Goal: Navigation & Orientation: Find specific page/section

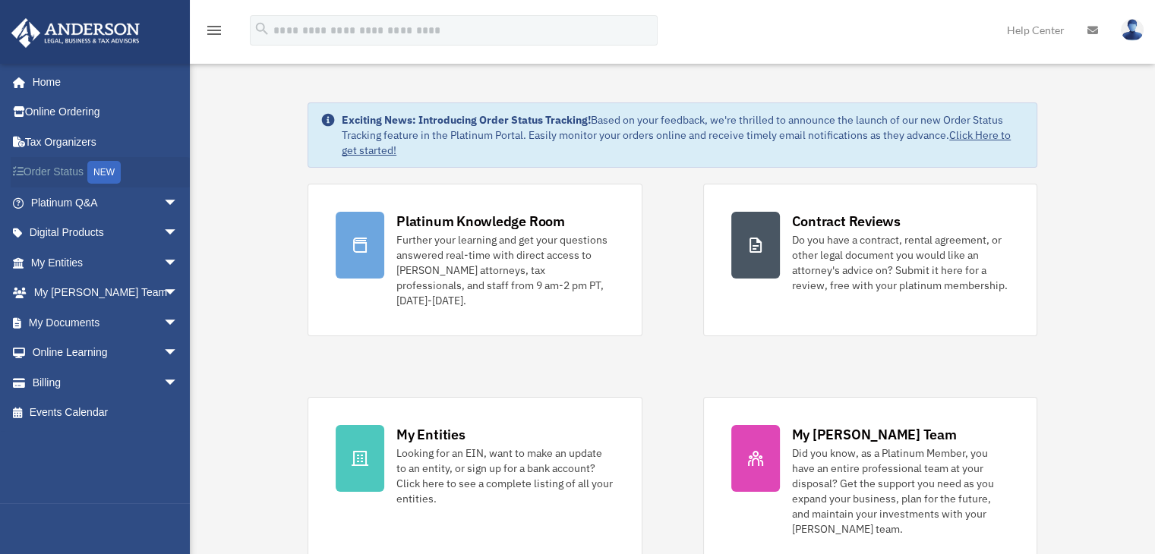
click at [62, 174] on link "Order Status NEW" at bounding box center [106, 172] width 191 height 31
click at [163, 259] on span "arrow_drop_down" at bounding box center [178, 263] width 30 height 31
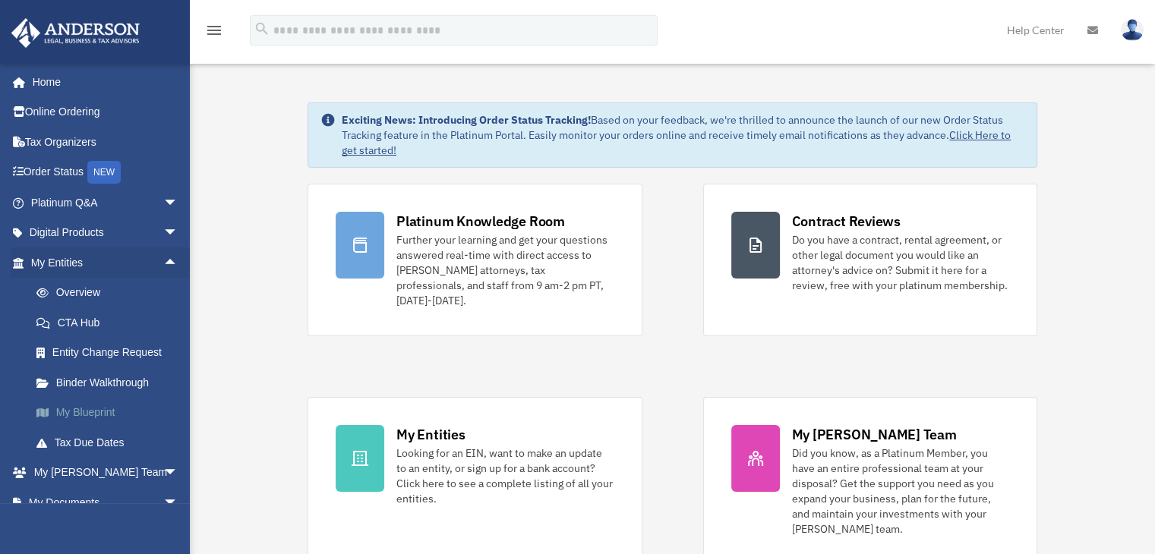
click at [106, 412] on link "My Blueprint" at bounding box center [111, 413] width 180 height 30
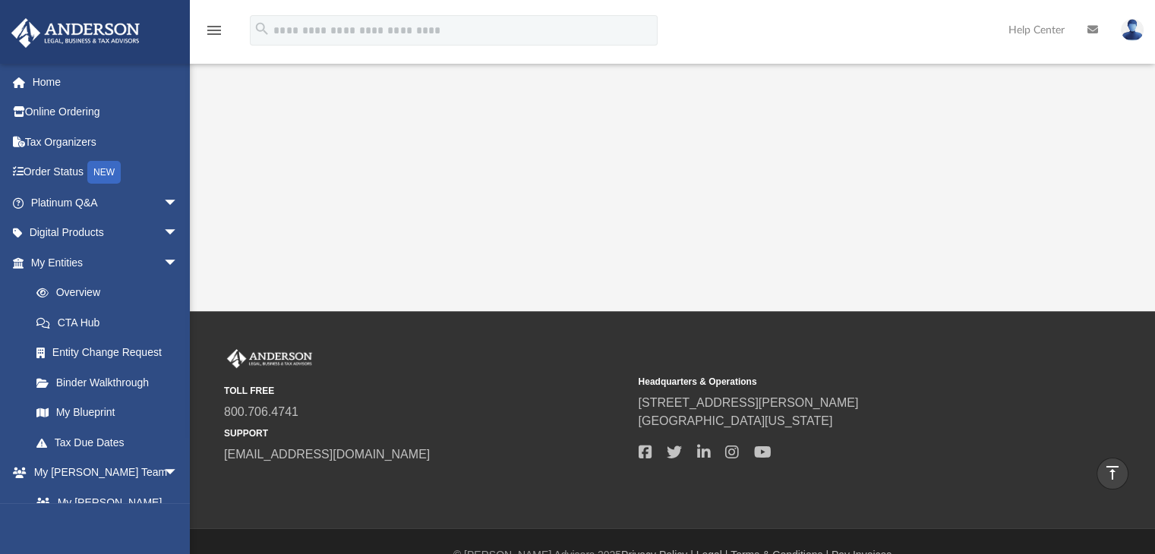
scroll to position [431, 0]
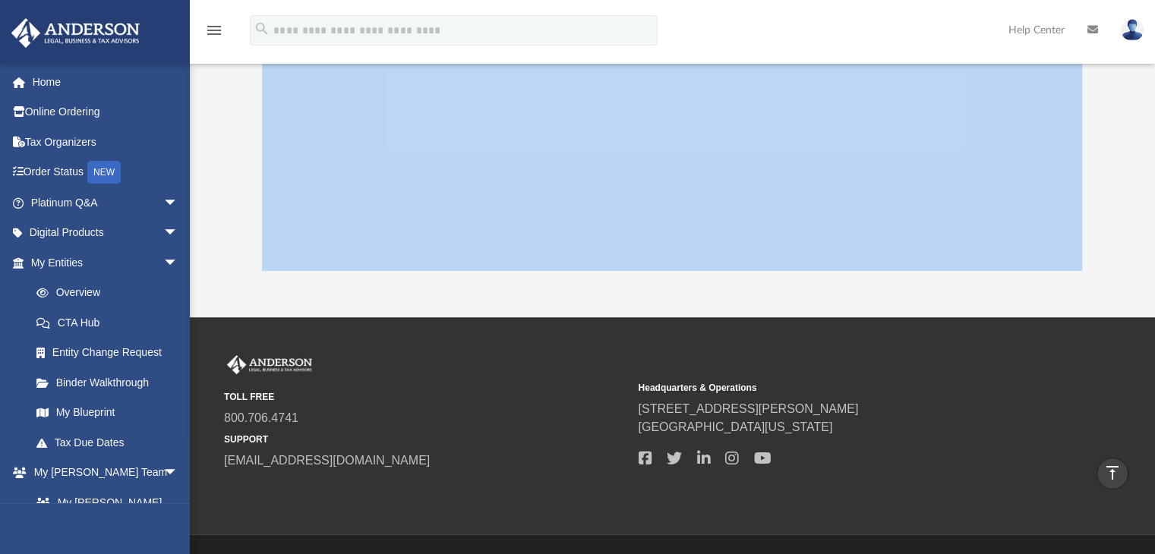
drag, startPoint x: 1155, startPoint y: 339, endPoint x: 1150, endPoint y: 221, distance: 117.8
click at [1150, 221] on div "menu search Site Menu add rrajaonarivelo@gmail.com My Profile Reset Password Lo…" at bounding box center [577, 78] width 1155 height 1019
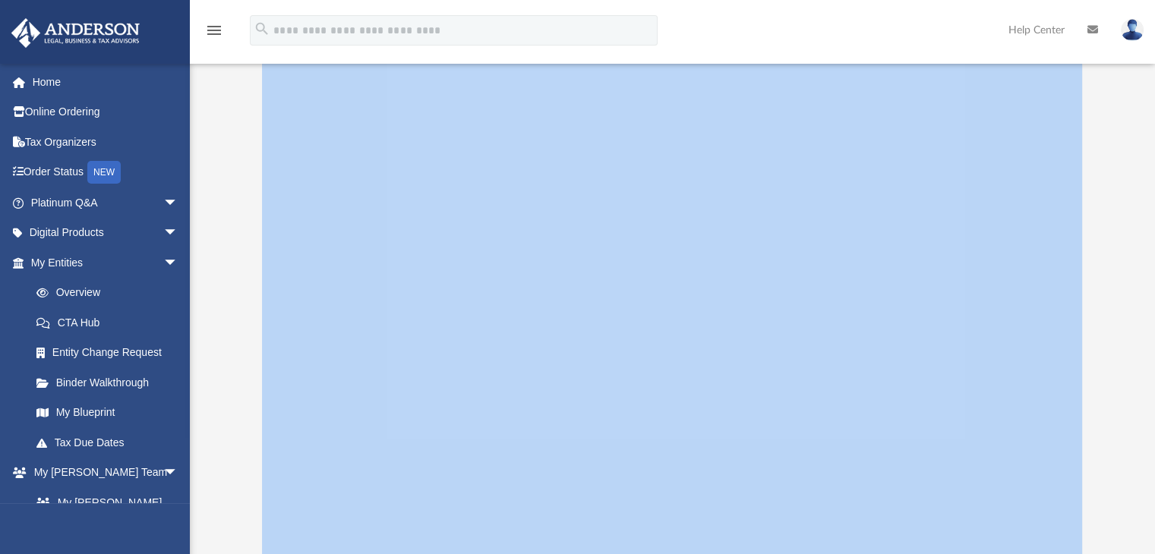
scroll to position [137, 0]
click at [163, 257] on span "arrow_drop_down" at bounding box center [178, 263] width 30 height 31
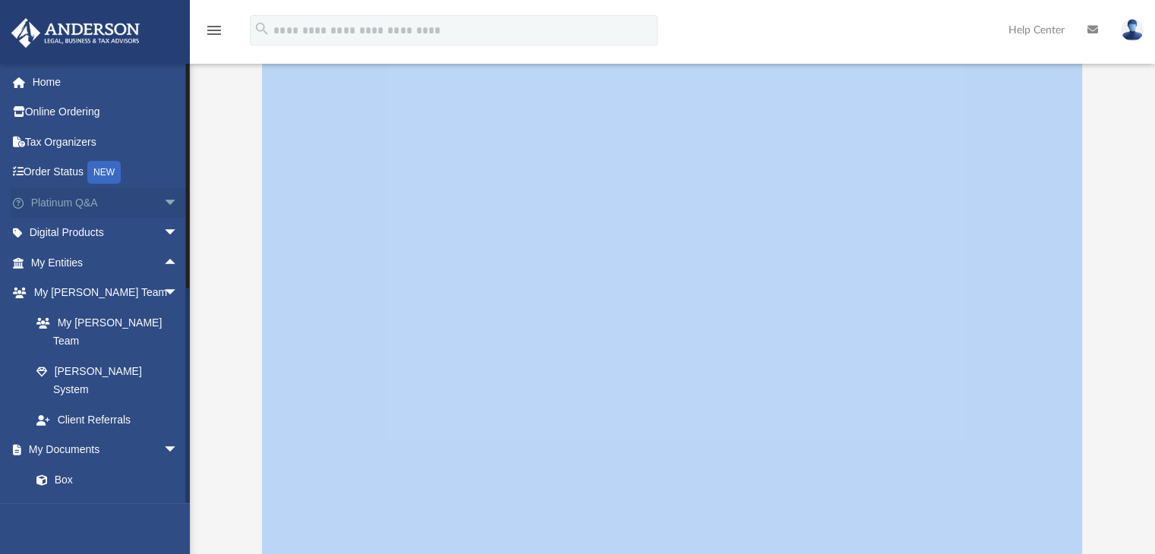
click at [163, 204] on span "arrow_drop_down" at bounding box center [178, 203] width 30 height 31
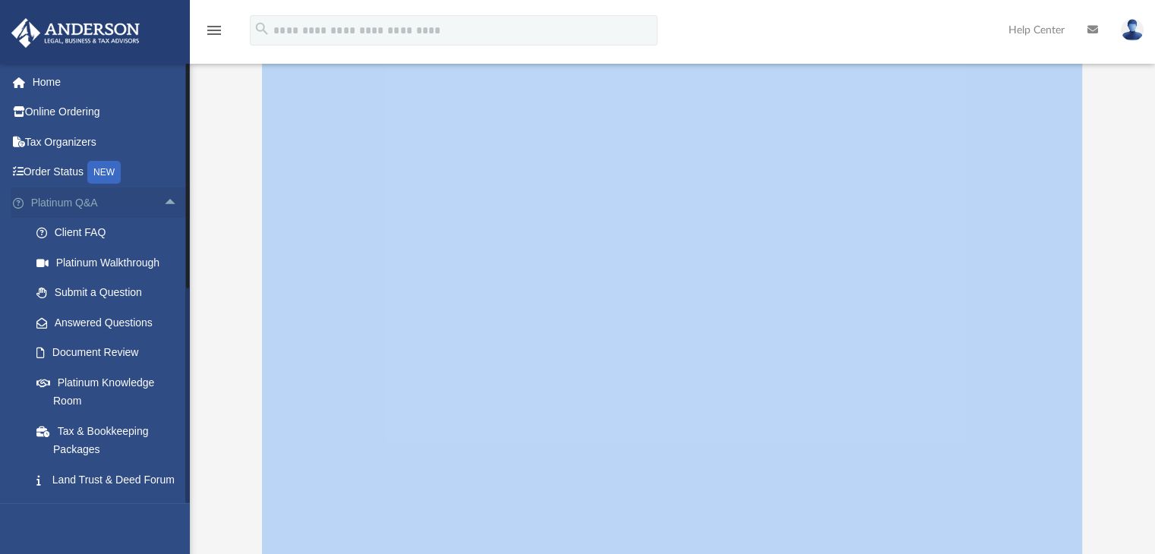
click at [163, 198] on span "arrow_drop_up" at bounding box center [178, 203] width 30 height 31
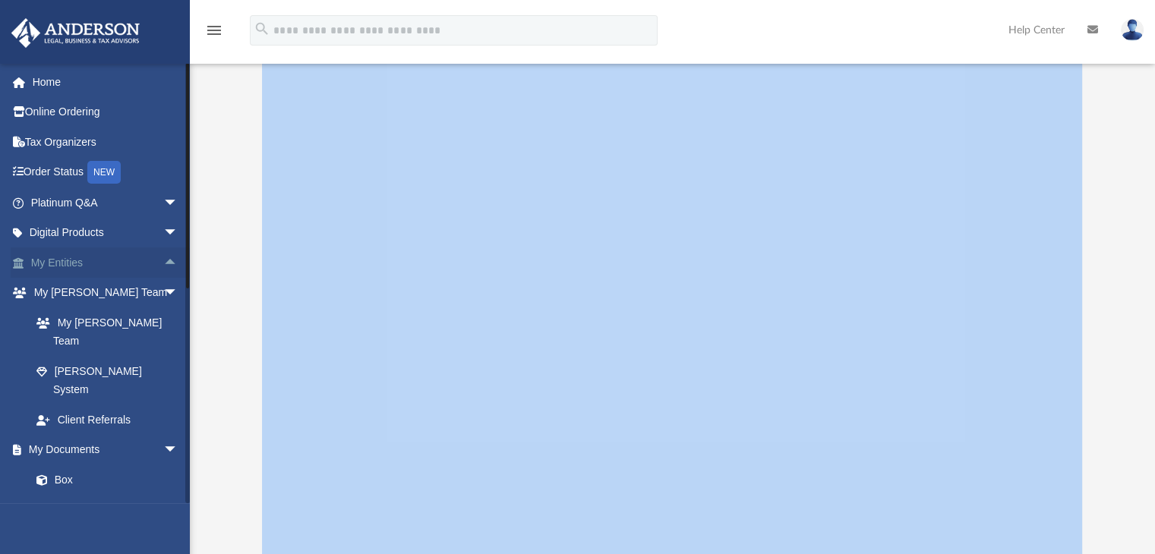
click at [163, 256] on span "arrow_drop_up" at bounding box center [178, 263] width 30 height 31
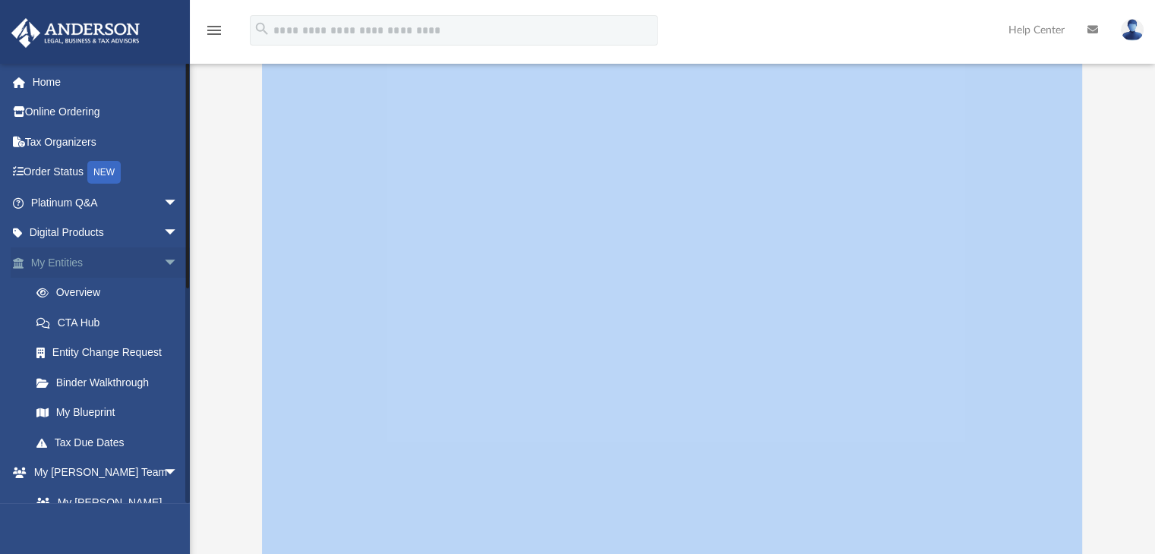
click at [163, 260] on span "arrow_drop_down" at bounding box center [178, 263] width 30 height 31
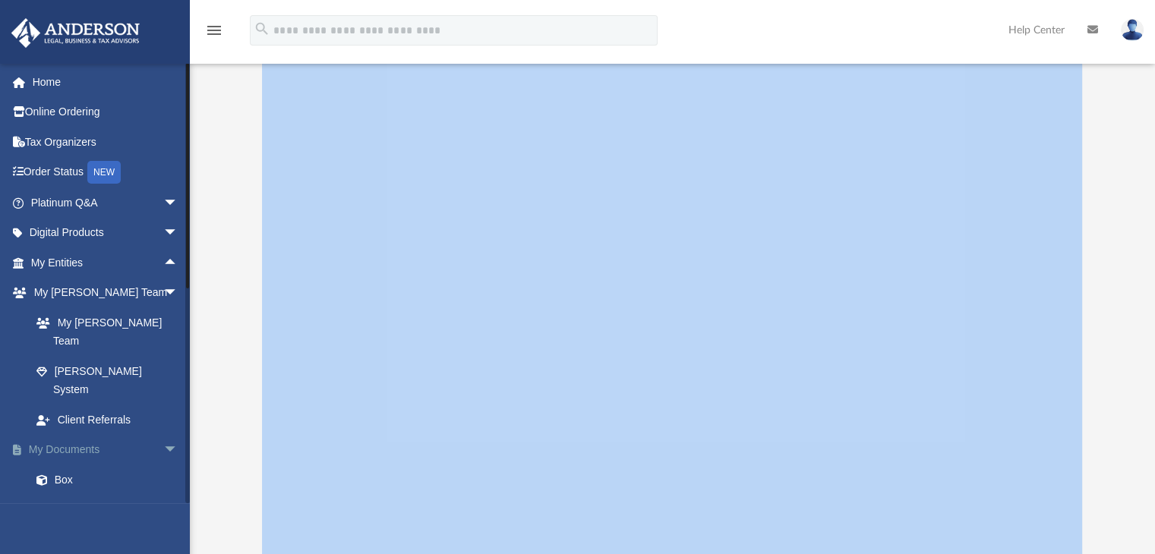
click at [163, 435] on span "arrow_drop_down" at bounding box center [178, 450] width 30 height 31
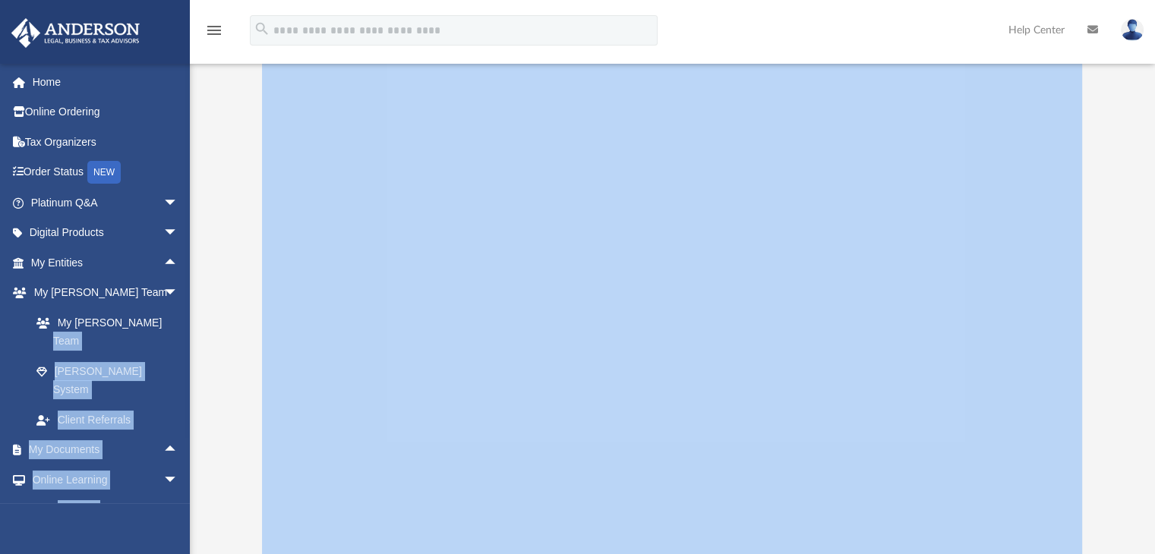
drag, startPoint x: 185, startPoint y: 336, endPoint x: 191, endPoint y: 372, distance: 36.2
click at [191, 372] on div "App rrajaonarivelo@gmail.com Sign Out rrajaonarivelo@gmail.com Home Online Orde…" at bounding box center [577, 237] width 1155 height 655
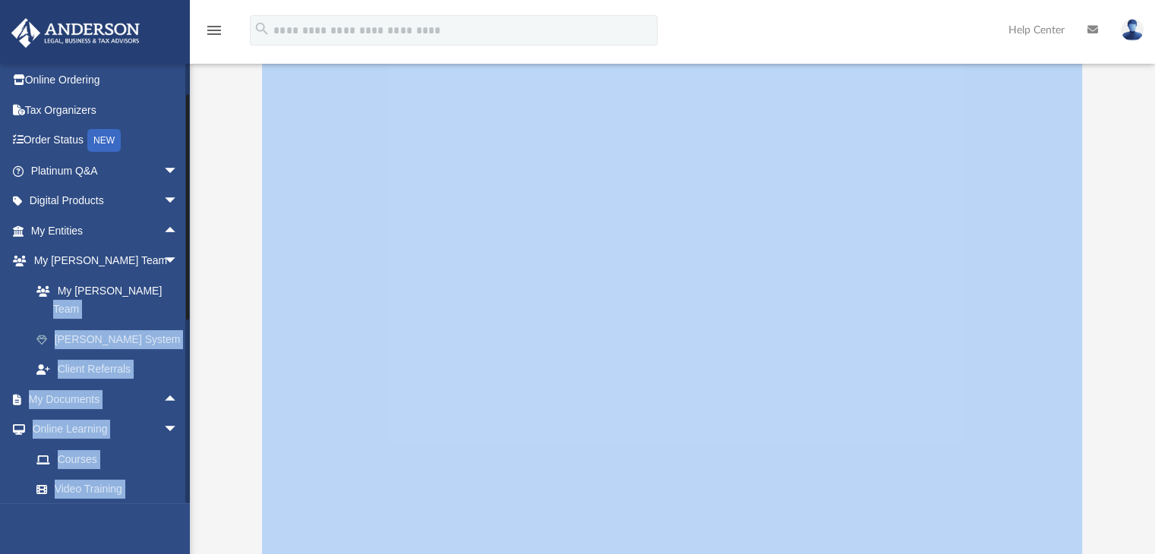
scroll to position [107, 0]
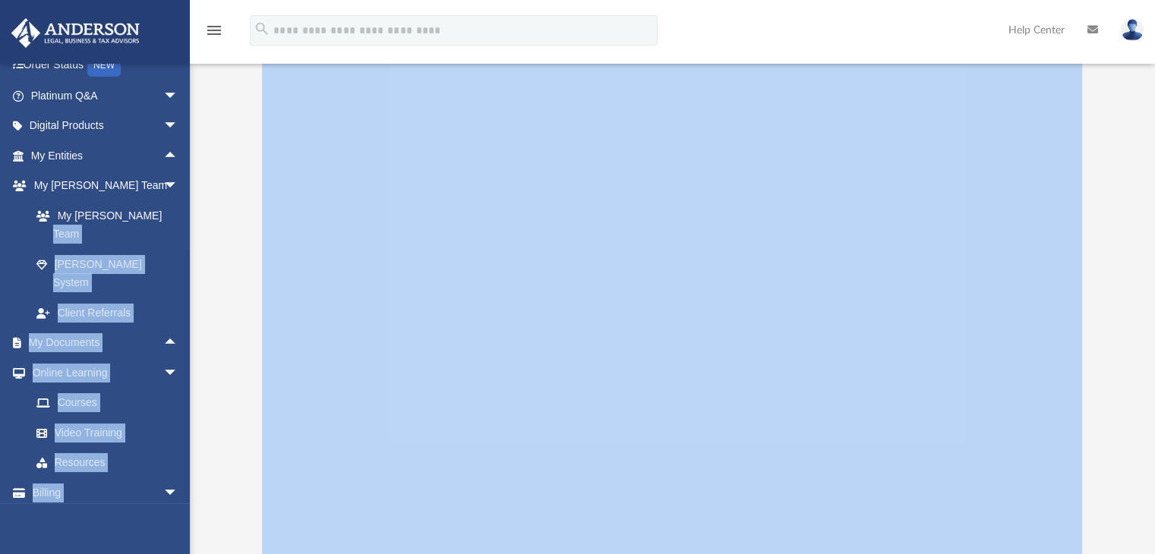
click at [217, 398] on div at bounding box center [672, 260] width 965 height 607
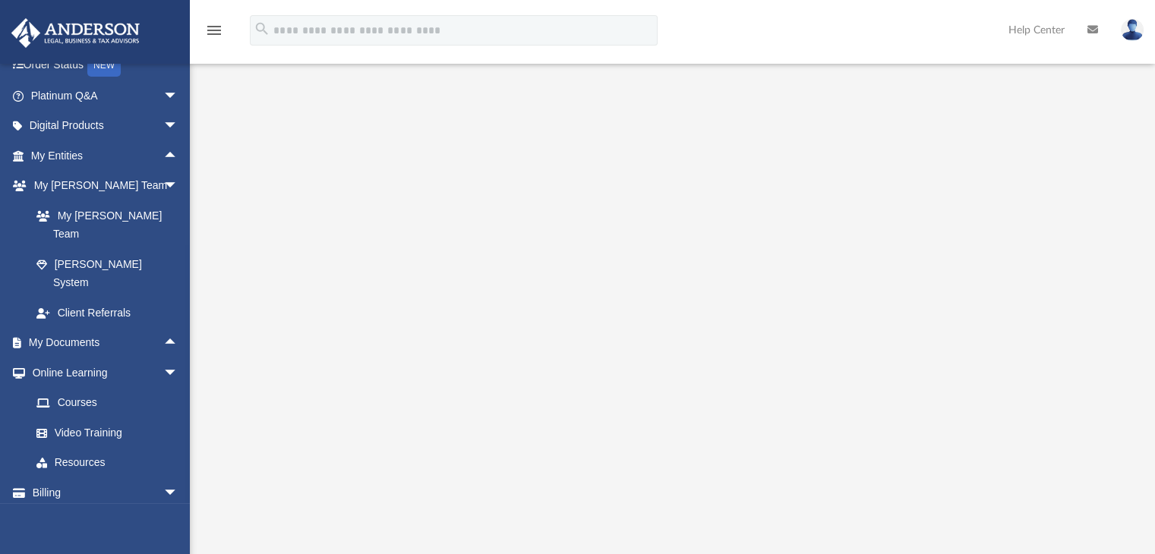
scroll to position [465, 0]
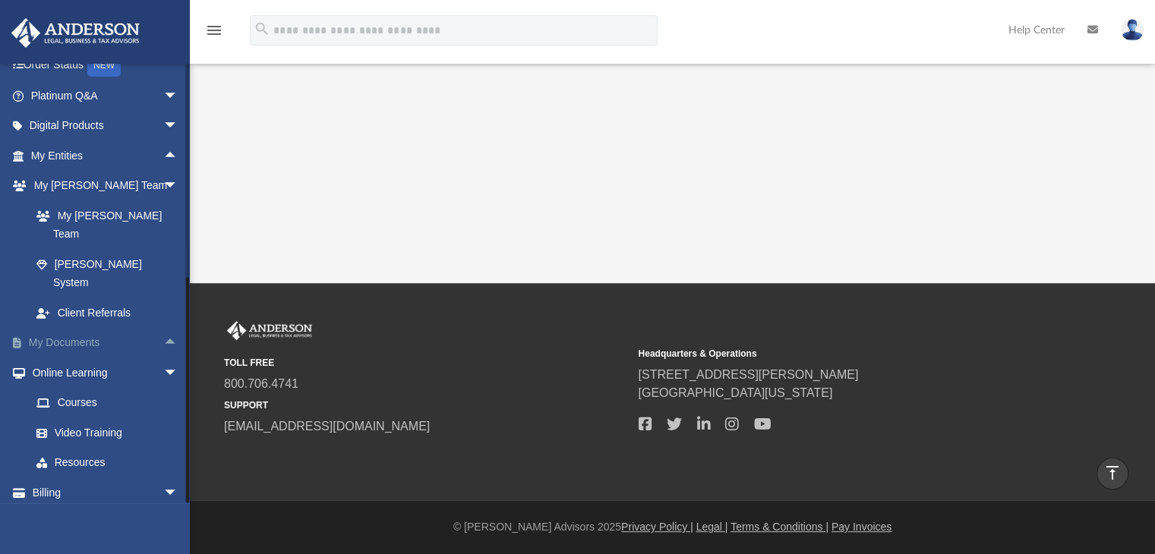
click at [163, 328] on span "arrow_drop_up" at bounding box center [178, 343] width 30 height 31
click at [65, 358] on link "Box" at bounding box center [111, 373] width 180 height 30
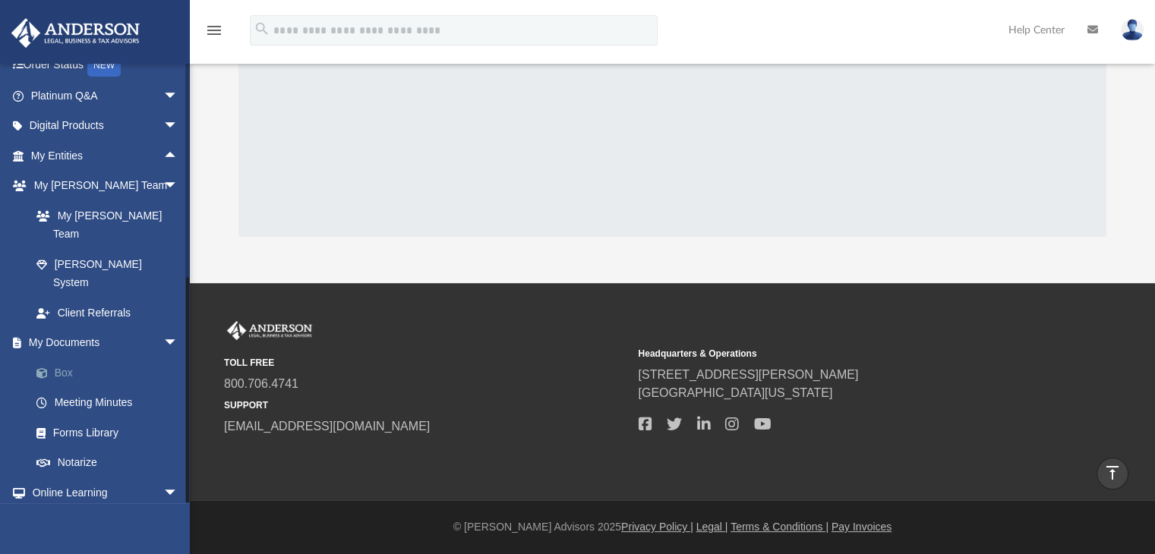
scroll to position [307, 0]
click at [65, 358] on link "Box" at bounding box center [111, 373] width 180 height 30
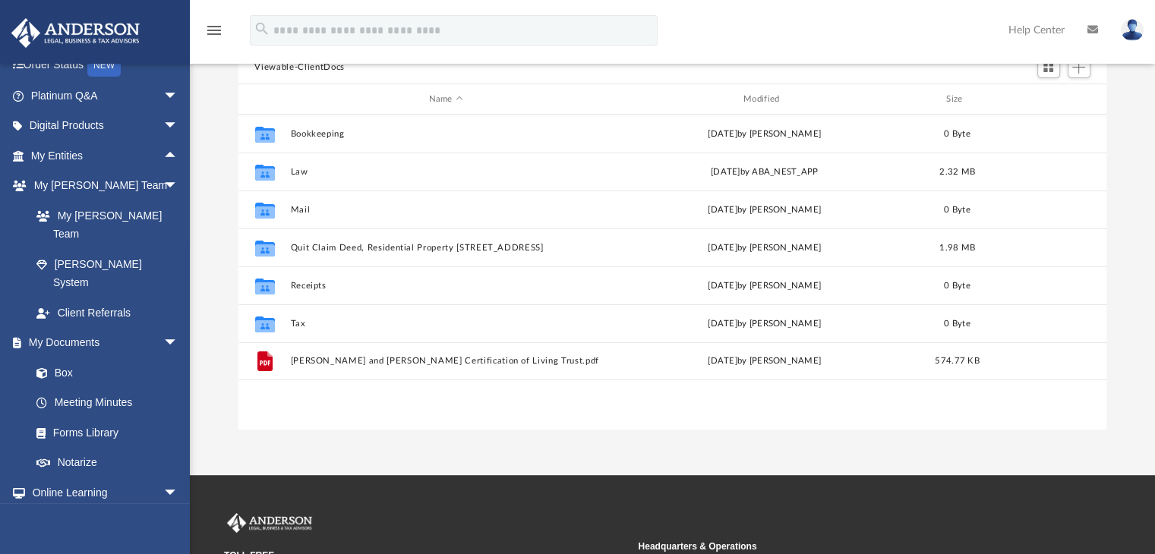
scroll to position [143, 0]
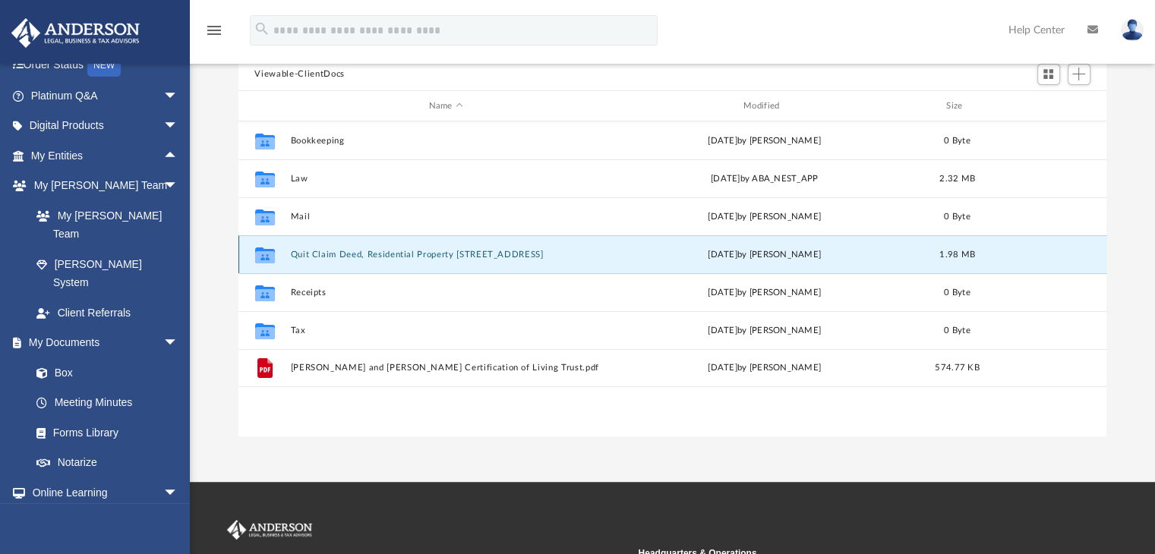
click at [440, 255] on button "Quit Claim Deed, Residential Property 1113 SW 325th Place, Federal Way Wa 98023" at bounding box center [445, 255] width 311 height 10
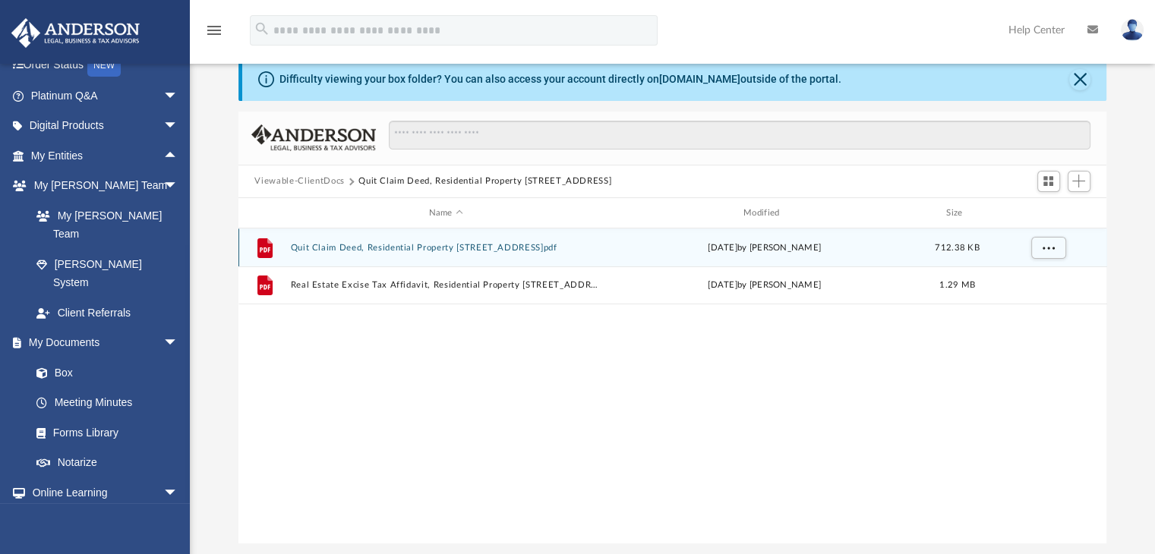
scroll to position [30, 0]
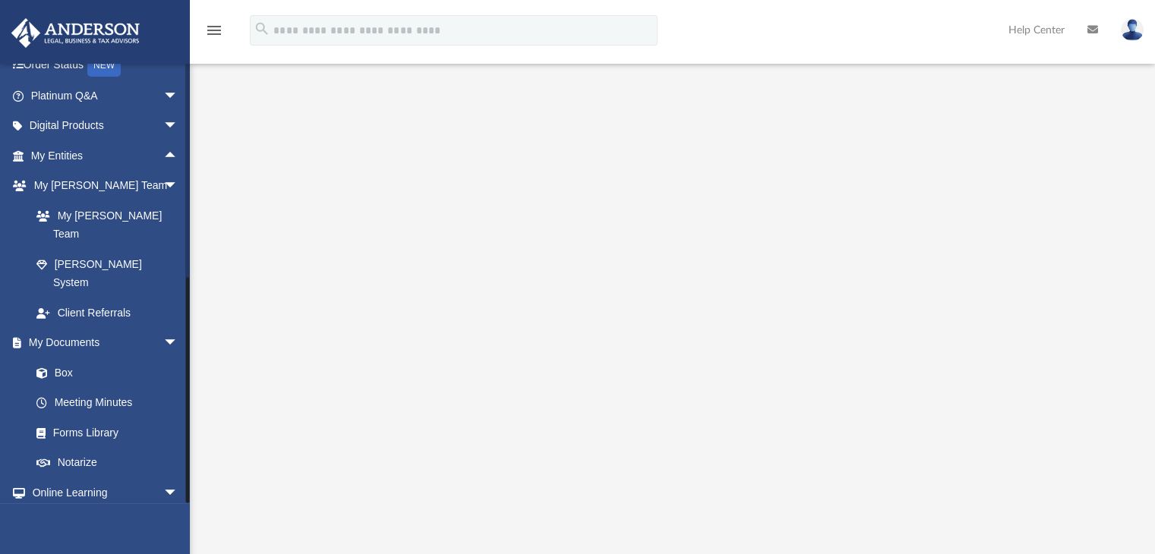
scroll to position [228, 0]
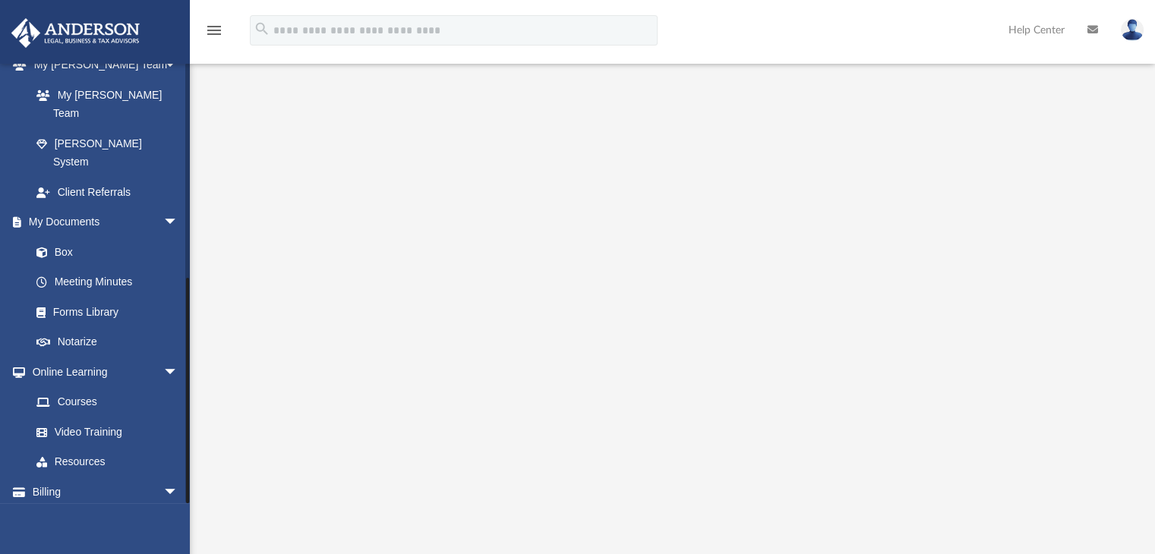
drag, startPoint x: 188, startPoint y: 347, endPoint x: 190, endPoint y: 368, distance: 21.4
click at [190, 368] on div "App rrajaonarivelo@gmail.com Sign Out rrajaonarivelo@gmail.com Home Online Orde…" at bounding box center [577, 194] width 1155 height 655
click at [188, 380] on div at bounding box center [187, 391] width 3 height 226
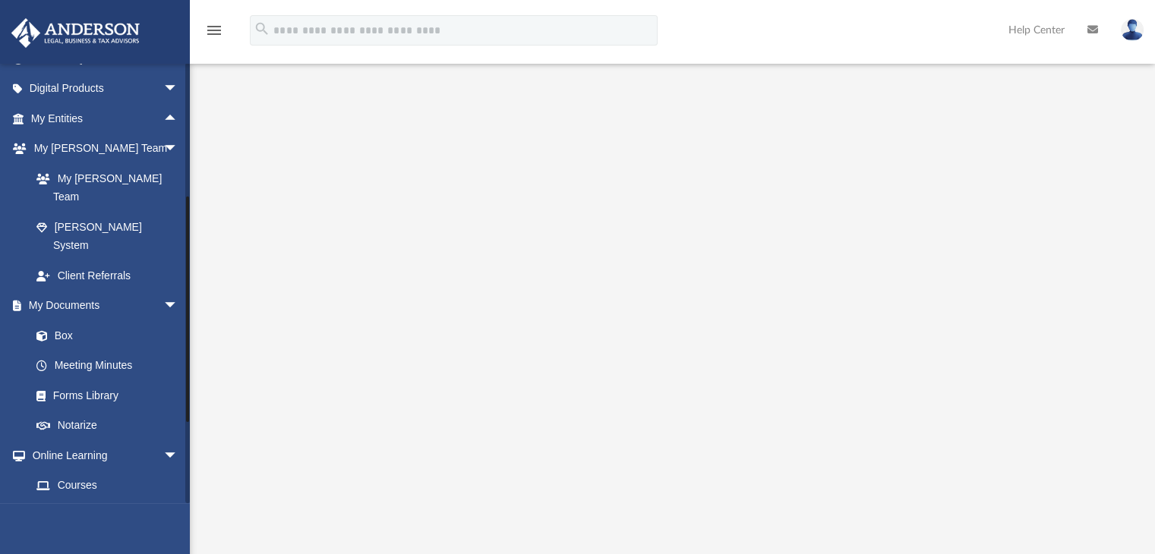
scroll to position [141, 0]
drag, startPoint x: 189, startPoint y: 375, endPoint x: 191, endPoint y: 309, distance: 66.1
click at [191, 309] on div "App rrajaonarivelo@gmail.com Sign Out rrajaonarivelo@gmail.com Home Online Orde…" at bounding box center [577, 194] width 1155 height 655
click at [191, 309] on div at bounding box center [672, 218] width 965 height 607
click at [64, 323] on link "Box" at bounding box center [111, 338] width 180 height 30
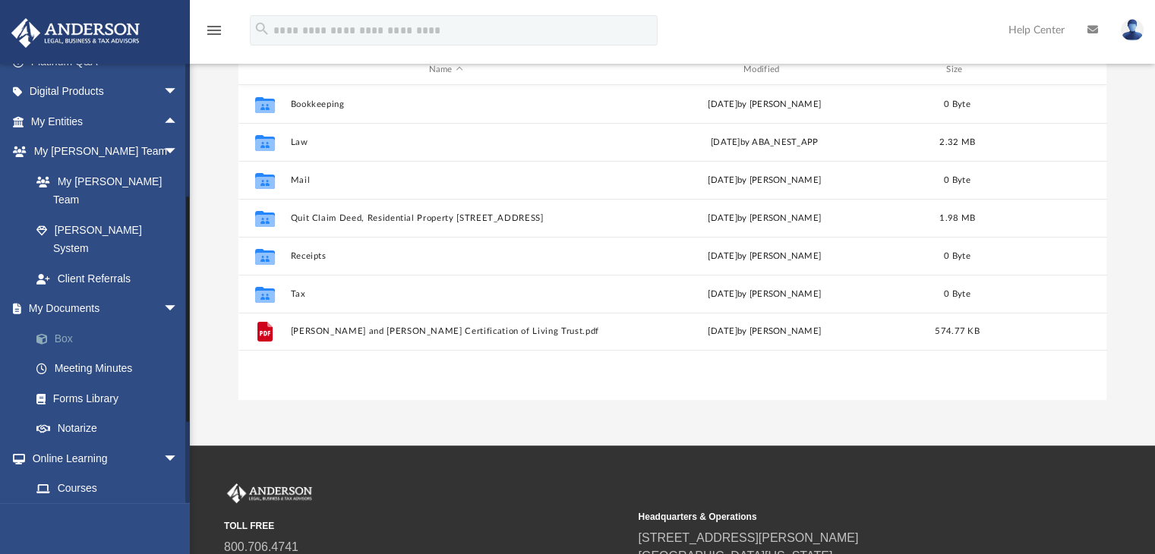
scroll to position [333, 857]
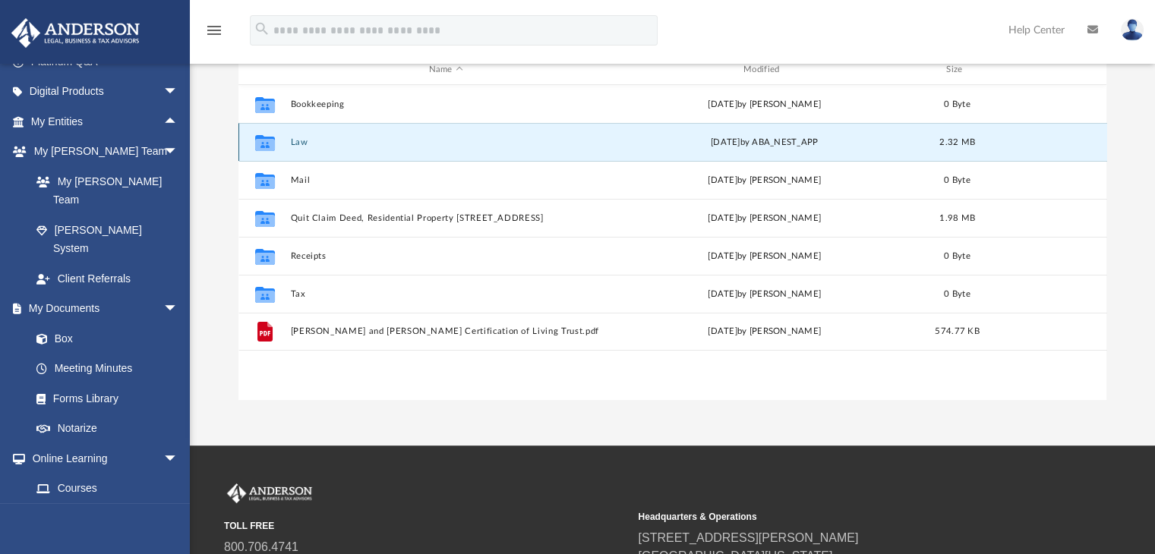
click at [296, 140] on button "Law" at bounding box center [445, 142] width 311 height 10
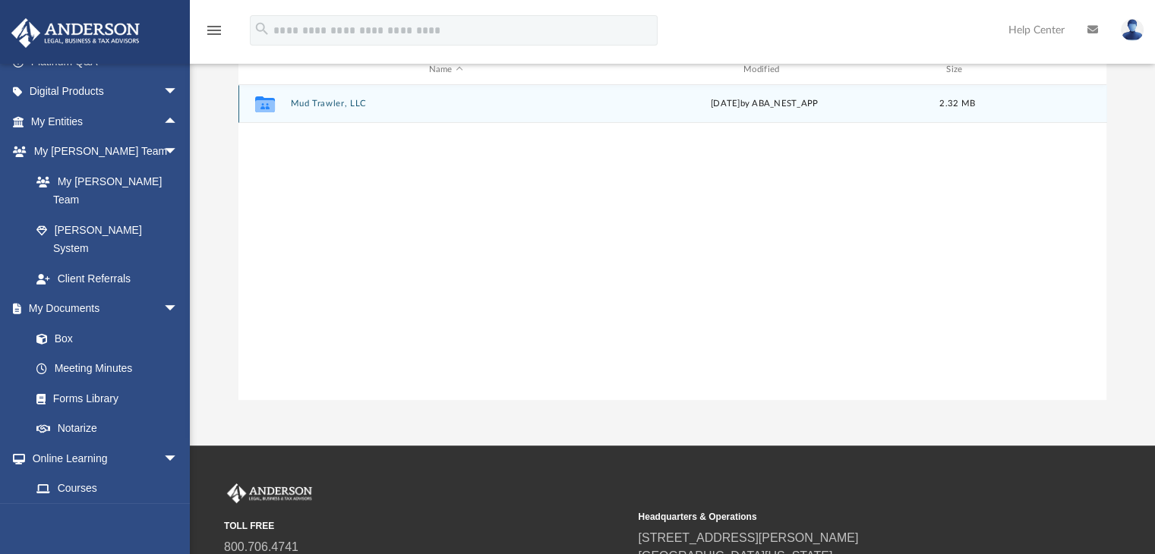
click at [283, 101] on div "Collaborated Folder" at bounding box center [264, 104] width 38 height 24
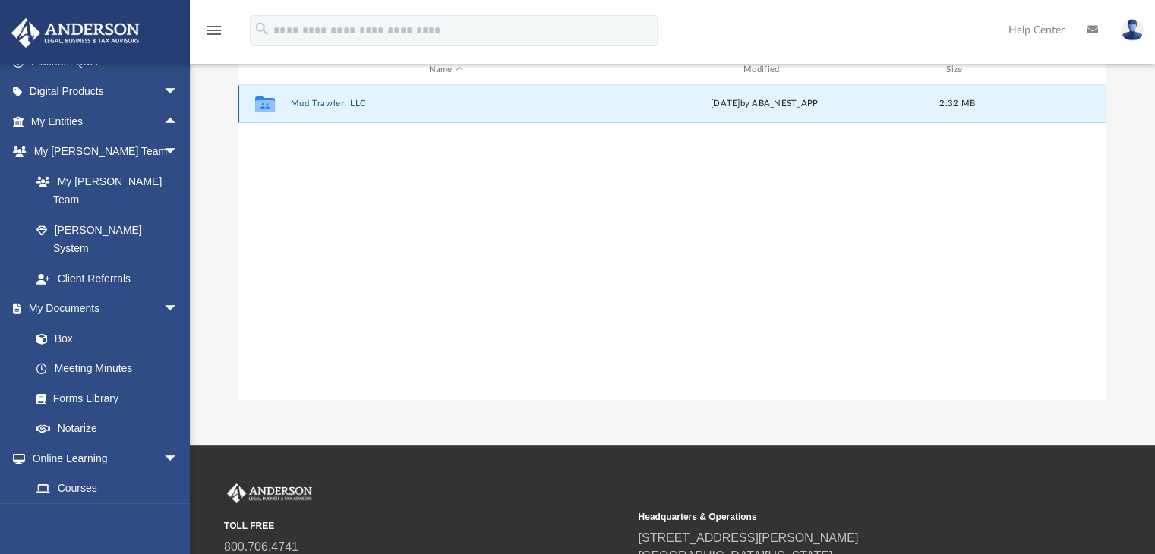
click at [309, 105] on button "Mud Trawler, LLC" at bounding box center [445, 104] width 311 height 10
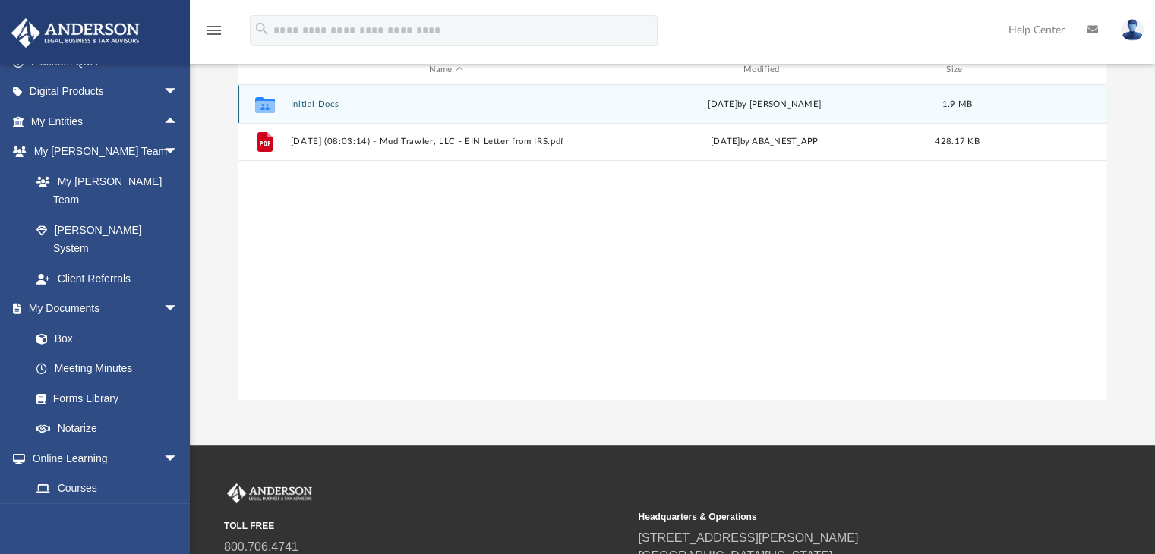
click at [273, 102] on icon "grid" at bounding box center [264, 107] width 20 height 12
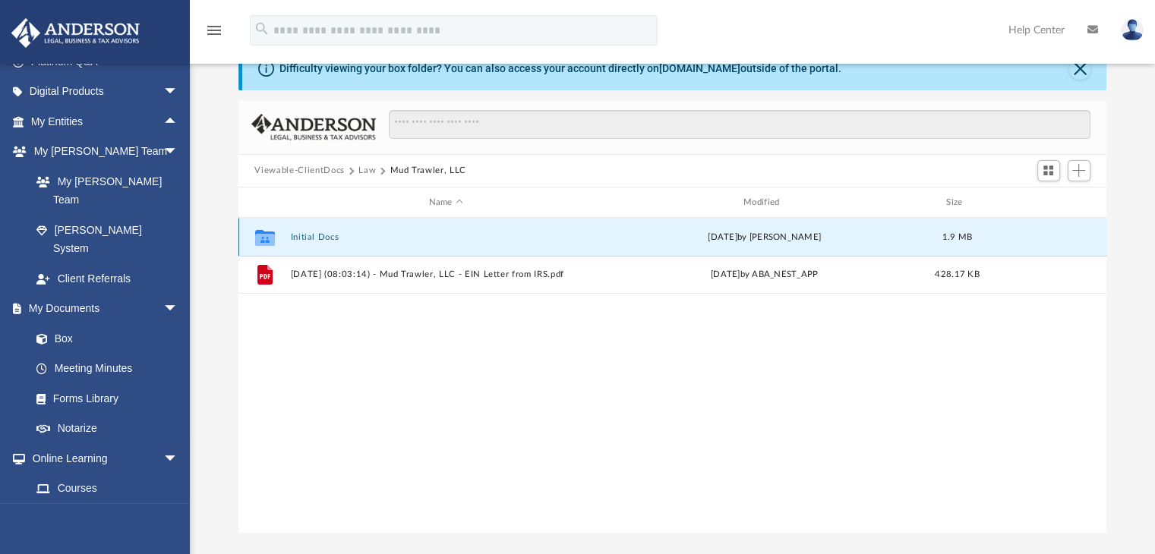
scroll to position [43, 0]
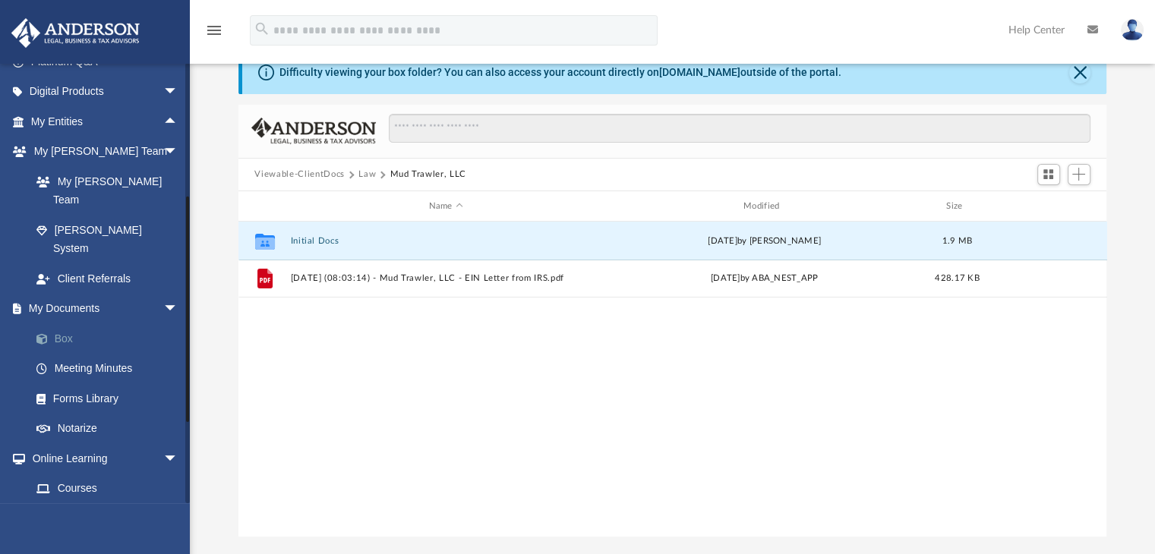
click at [67, 323] on link "Box" at bounding box center [111, 338] width 180 height 30
click at [65, 323] on link "Box" at bounding box center [111, 338] width 180 height 30
click at [164, 294] on span "arrow_drop_down" at bounding box center [178, 309] width 30 height 31
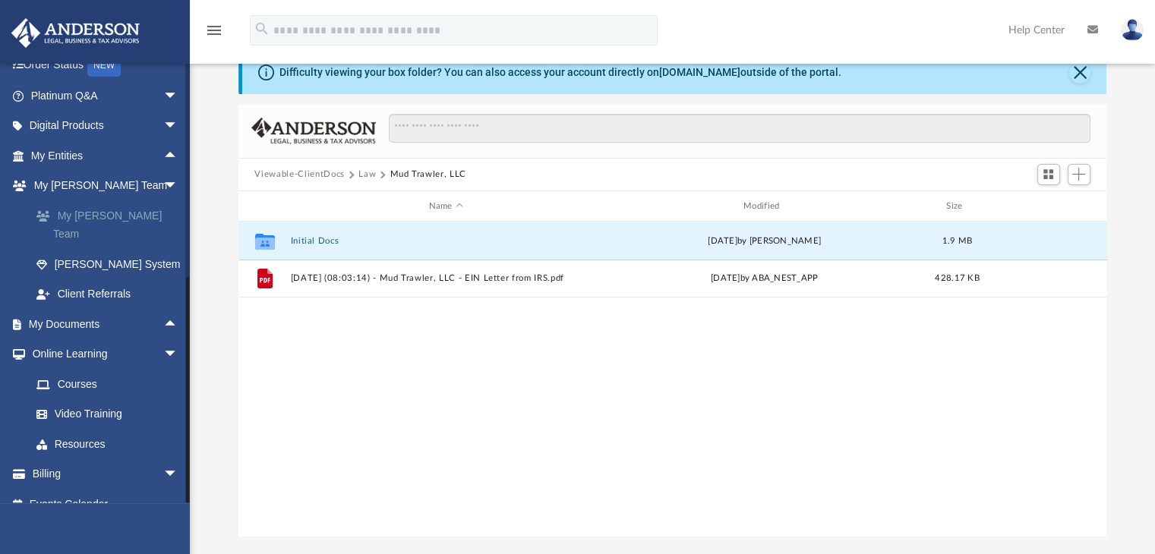
click at [140, 212] on link "My [PERSON_NAME] Team" at bounding box center [111, 224] width 180 height 49
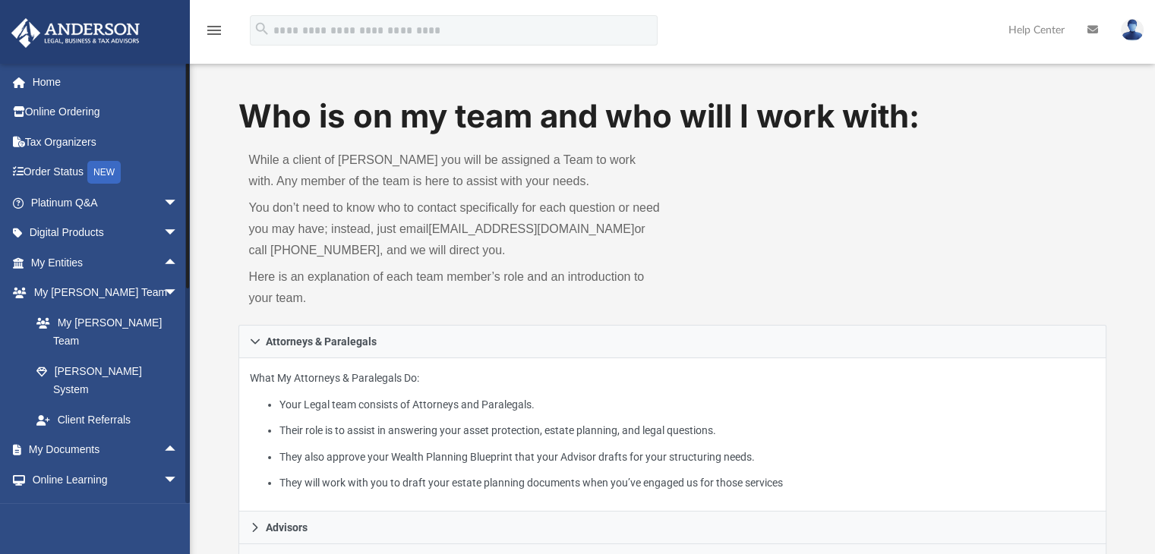
drag, startPoint x: 187, startPoint y: 99, endPoint x: 190, endPoint y: 74, distance: 24.5
click at [48, 77] on link "Home" at bounding box center [106, 82] width 191 height 30
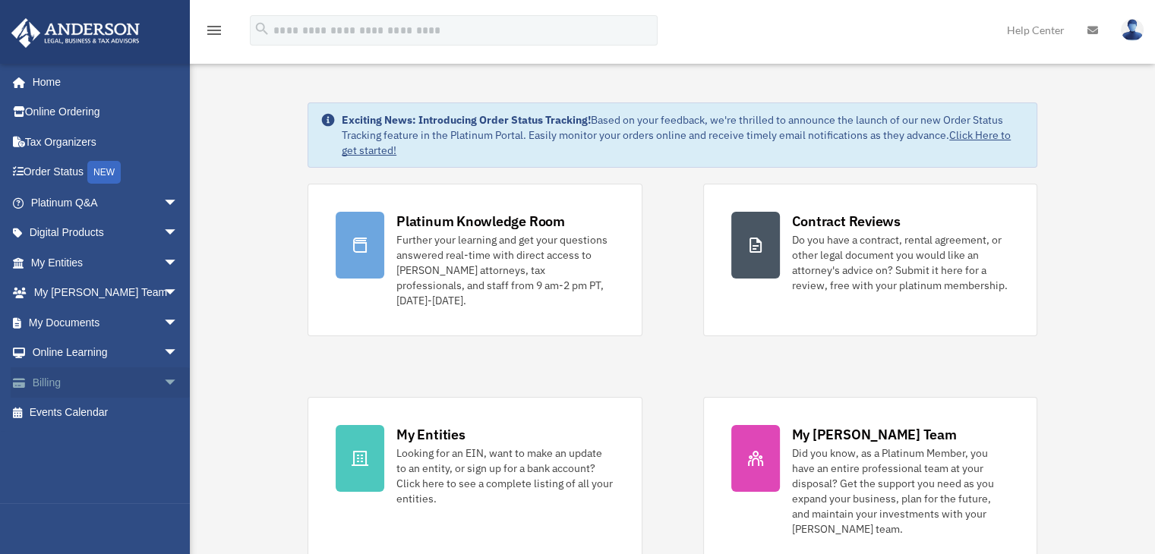
click at [163, 383] on span "arrow_drop_down" at bounding box center [178, 383] width 30 height 31
click at [113, 413] on link "$ Open Invoices" at bounding box center [111, 413] width 180 height 31
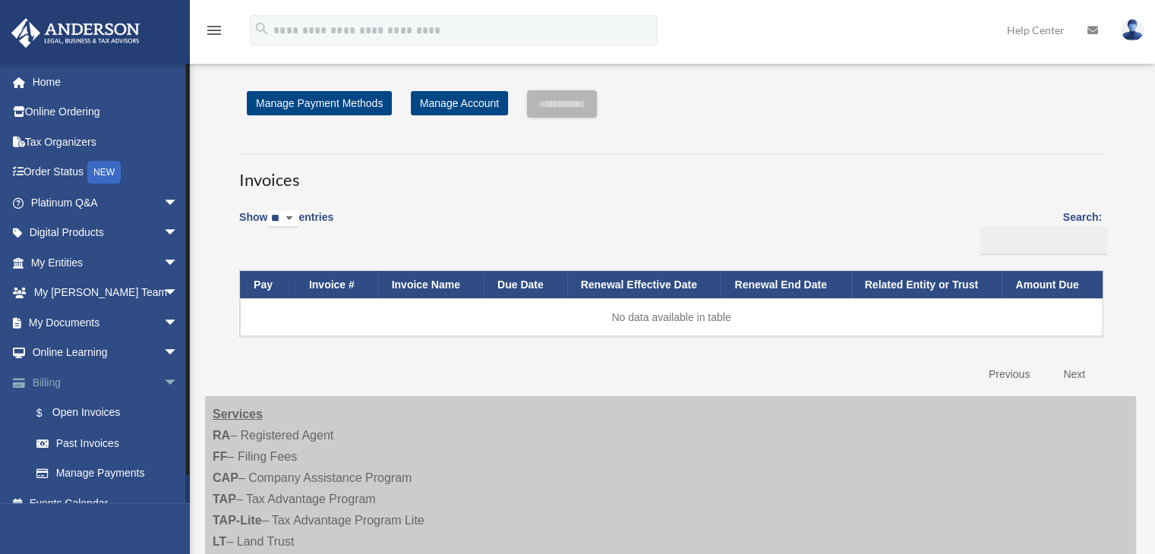
click at [163, 386] on span "arrow_drop_down" at bounding box center [178, 383] width 30 height 31
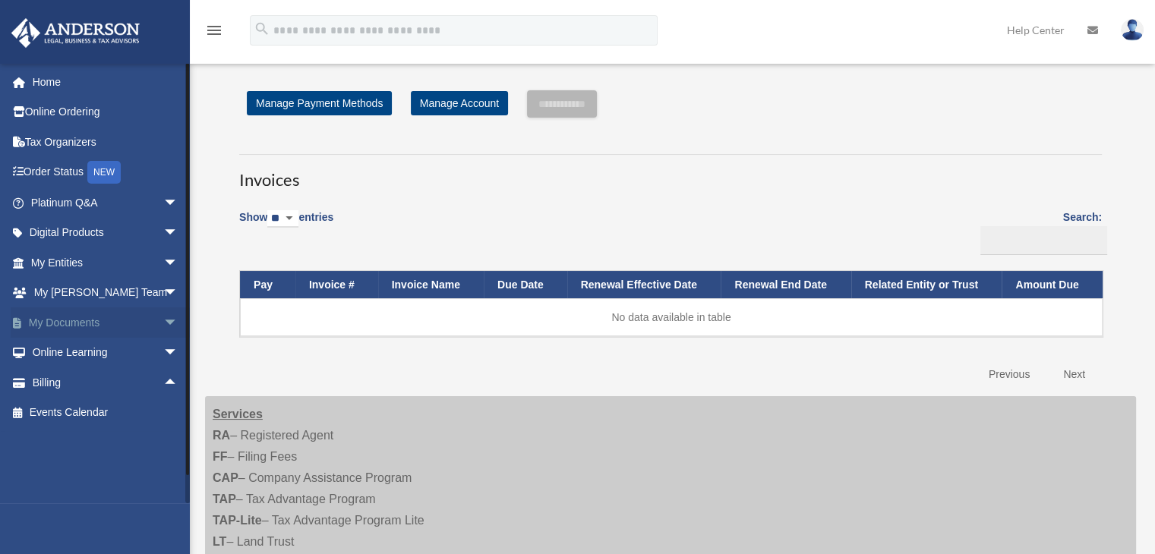
click at [163, 320] on span "arrow_drop_down" at bounding box center [178, 323] width 30 height 31
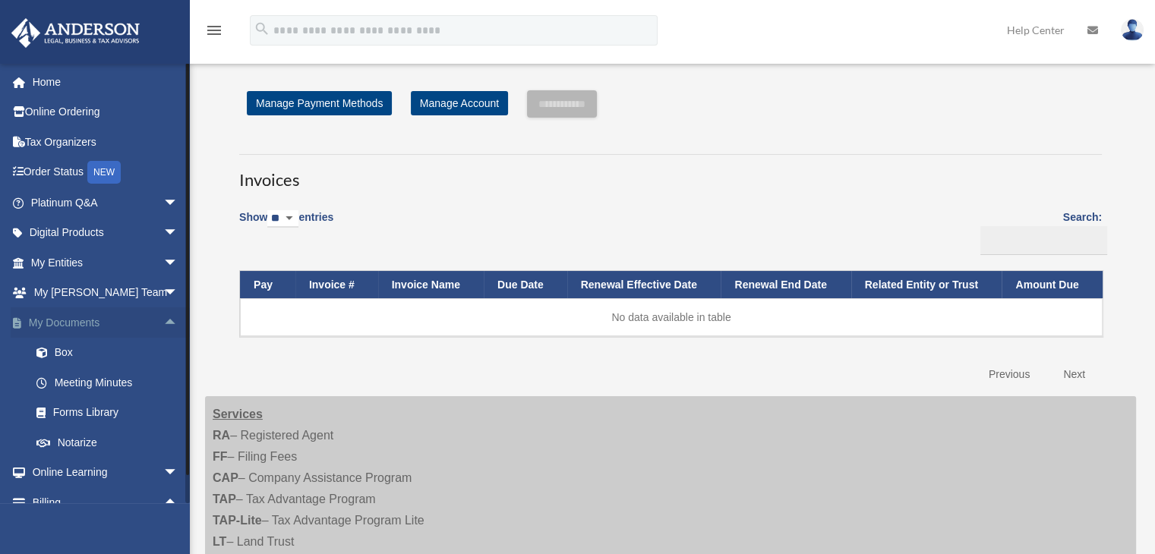
click at [163, 317] on span "arrow_drop_up" at bounding box center [178, 323] width 30 height 31
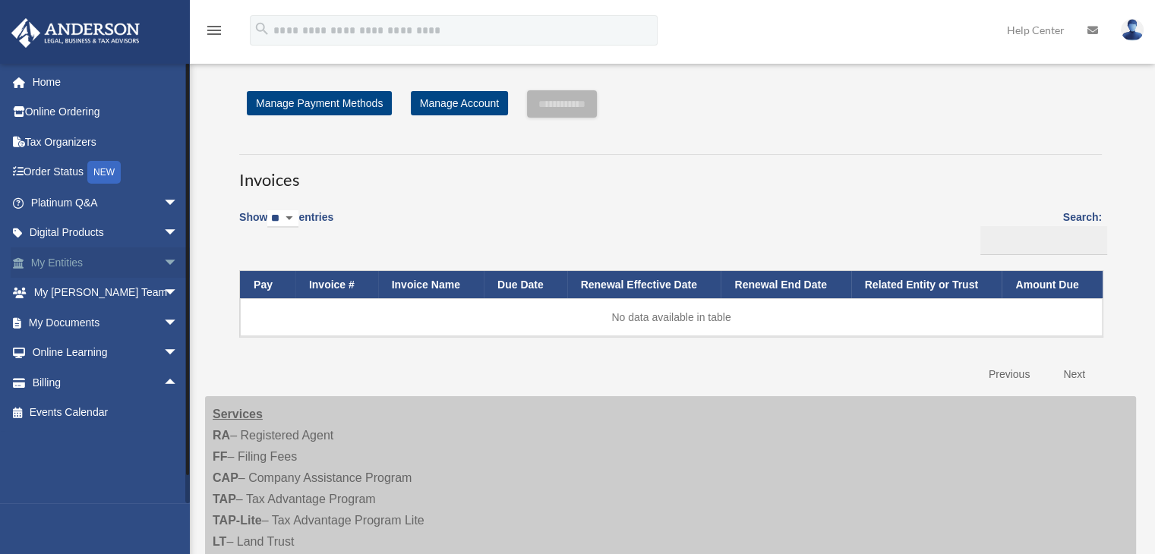
click at [163, 264] on span "arrow_drop_down" at bounding box center [178, 263] width 30 height 31
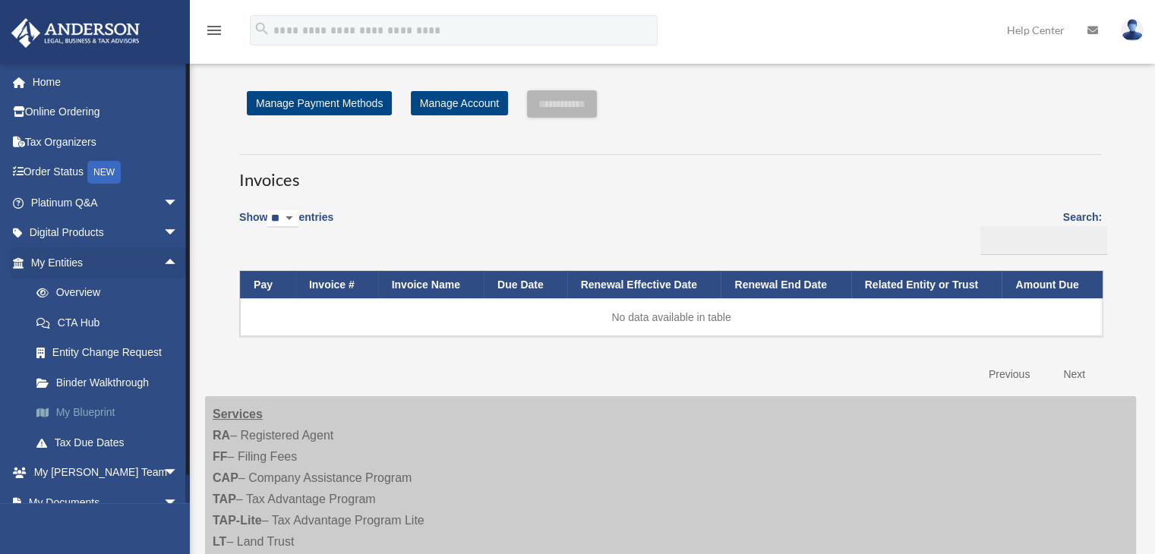
click at [109, 415] on link "My Blueprint" at bounding box center [111, 413] width 180 height 30
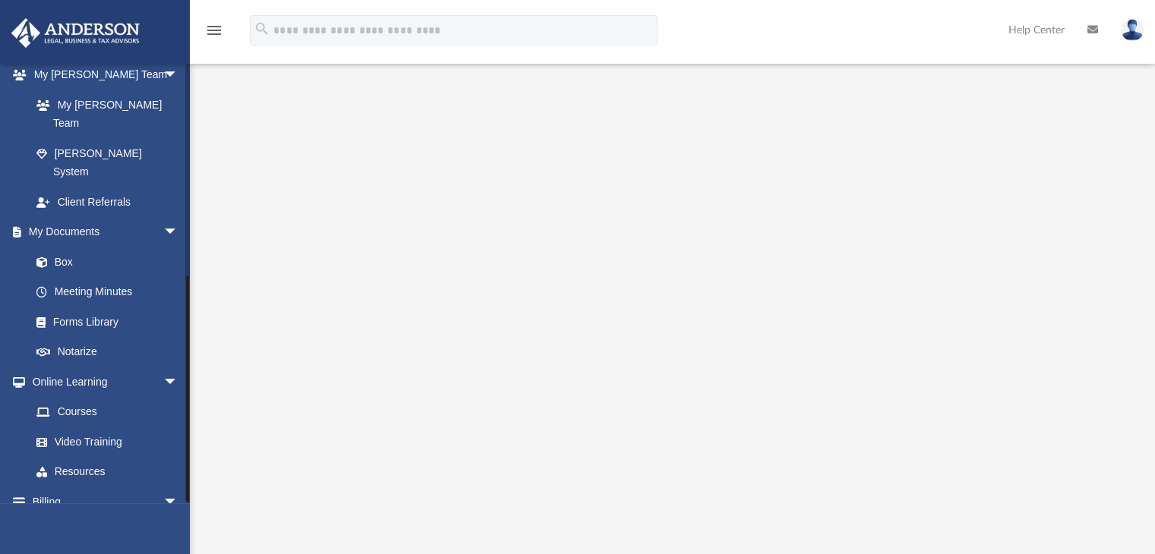
scroll to position [407, 0]
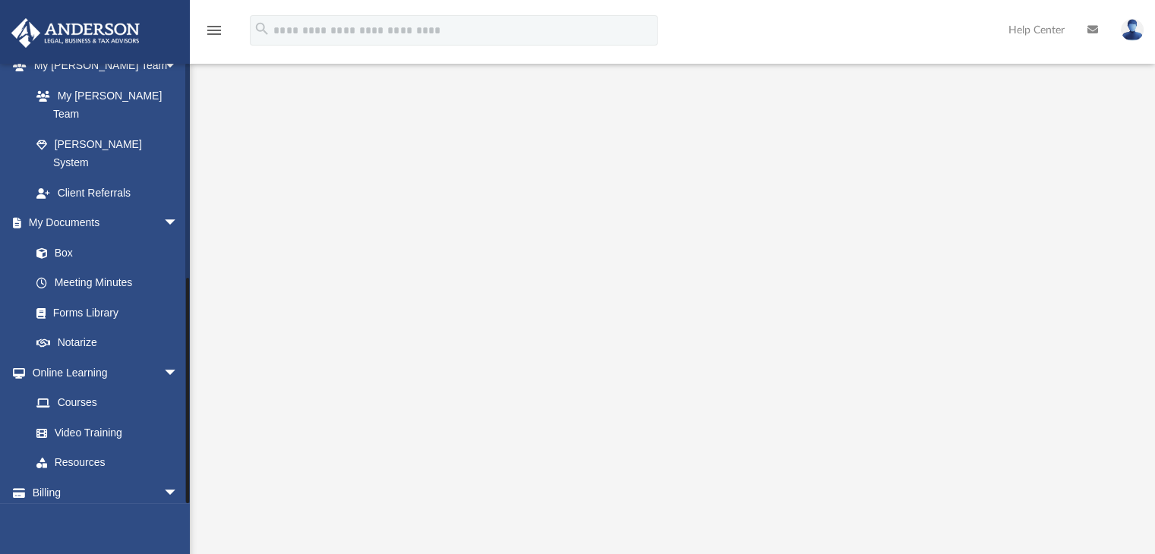
drag, startPoint x: 186, startPoint y: 342, endPoint x: 197, endPoint y: 414, distance: 72.9
click at [197, 414] on div "App rrajaonarivelo@gmail.com Sign Out rrajaonarivelo@gmail.com Home Online Orde…" at bounding box center [577, 346] width 1155 height 655
click at [68, 238] on link "Box" at bounding box center [111, 253] width 180 height 30
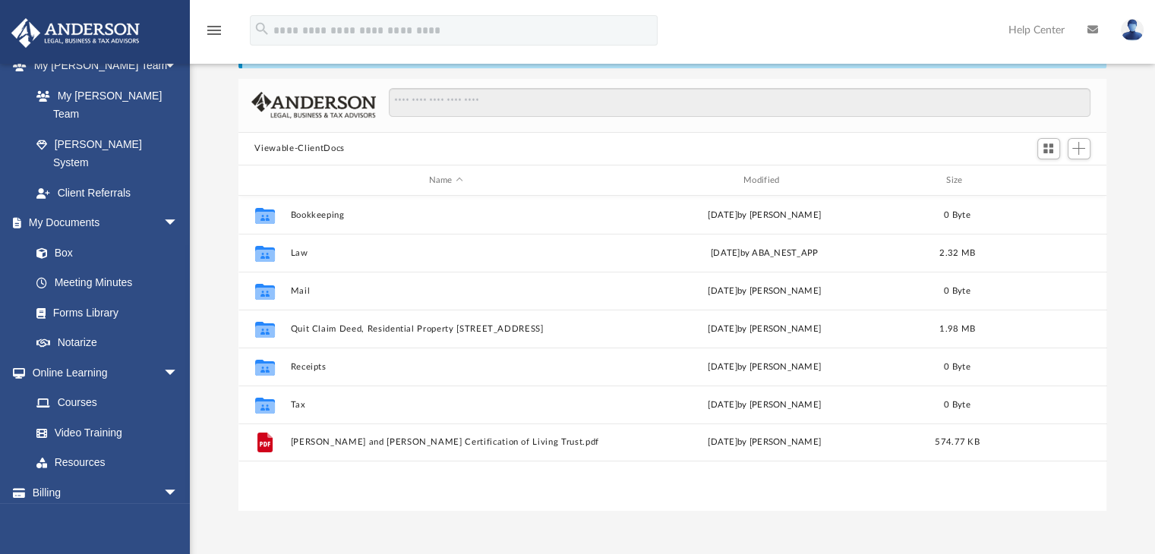
scroll to position [68, 0]
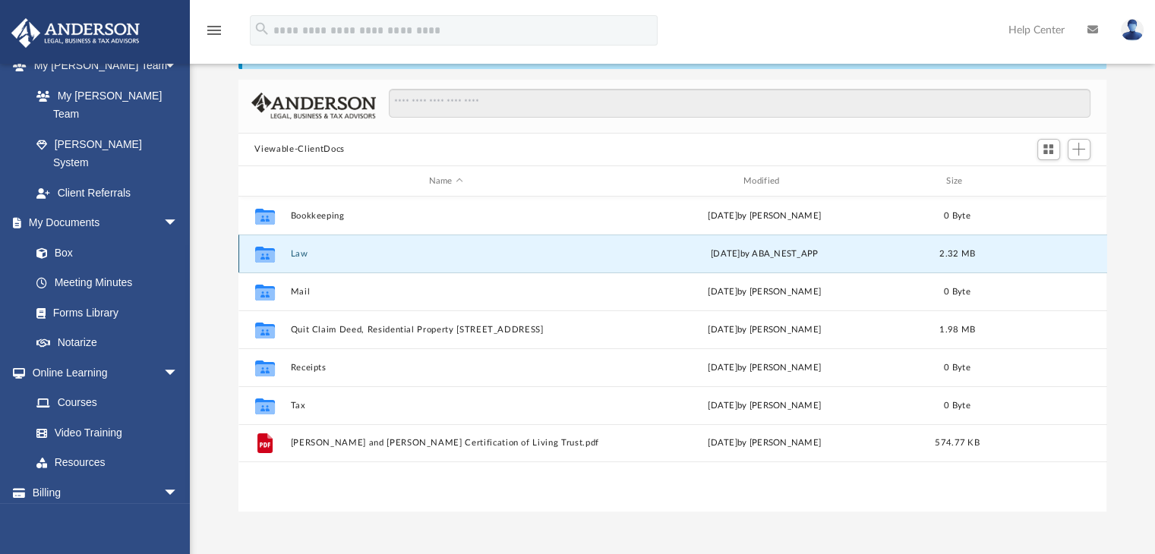
click at [303, 250] on button "Law" at bounding box center [445, 254] width 311 height 10
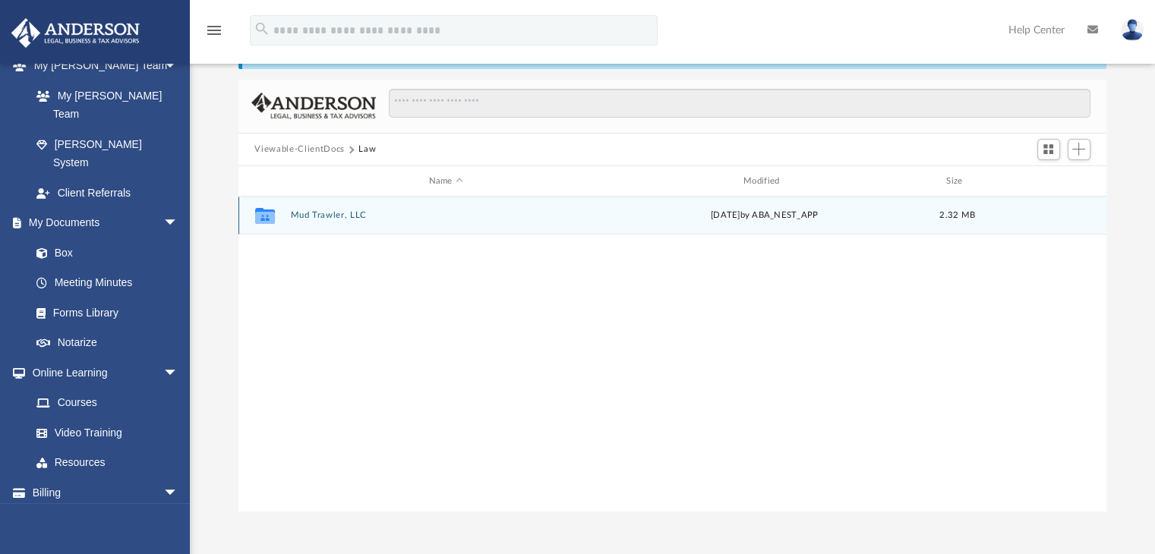
click at [311, 217] on button "Mud Trawler, LLC" at bounding box center [445, 216] width 311 height 10
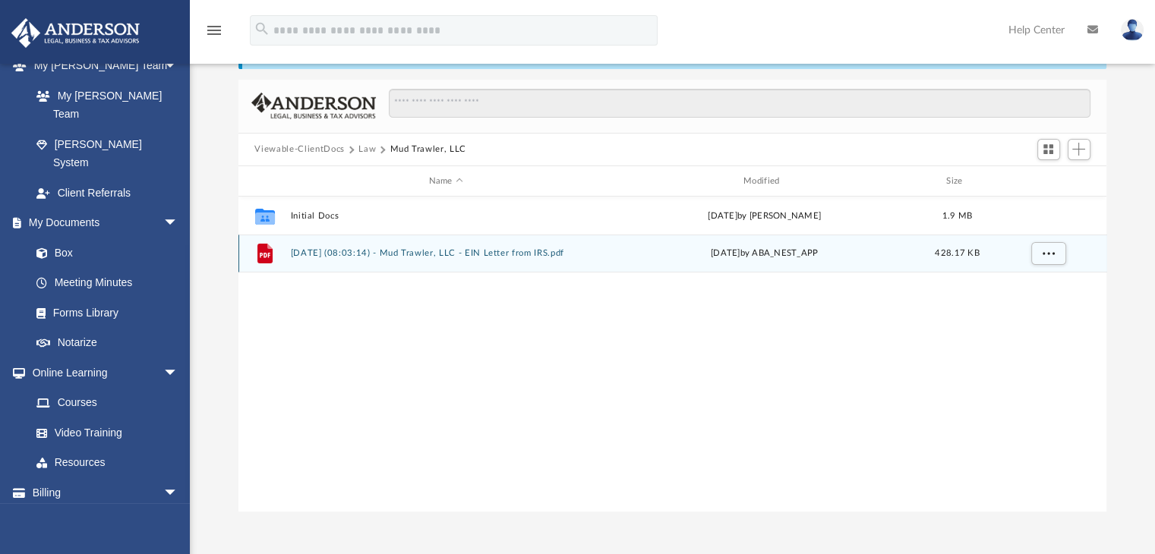
click at [337, 253] on button "2025.07.31 (08:03:14) - Mud Trawler, LLC - EIN Letter from IRS.pdf" at bounding box center [445, 254] width 311 height 10
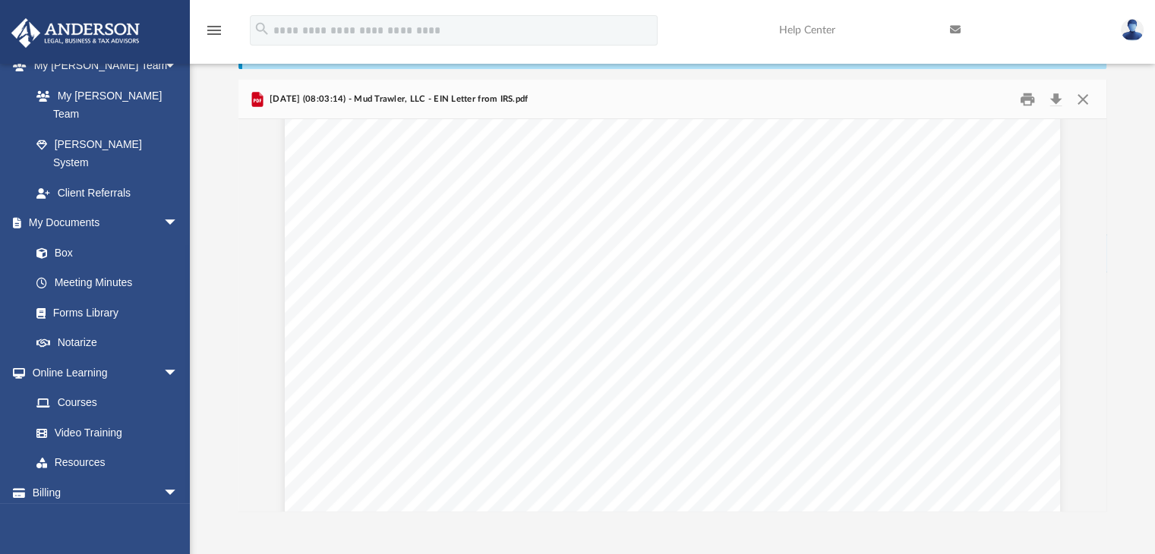
scroll to position [0, 0]
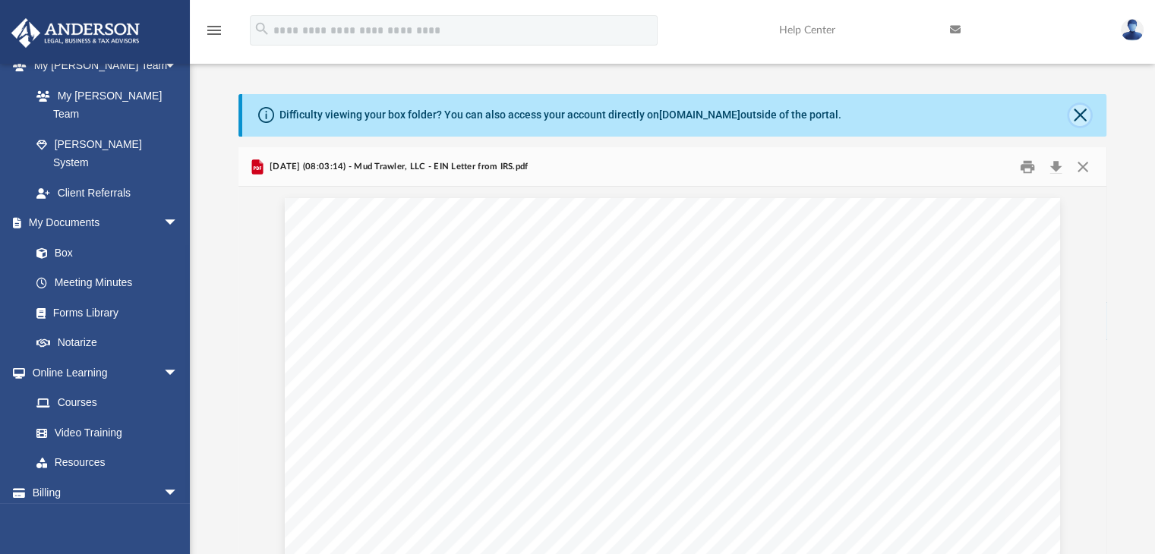
click at [1084, 116] on button "Close" at bounding box center [1079, 115] width 21 height 21
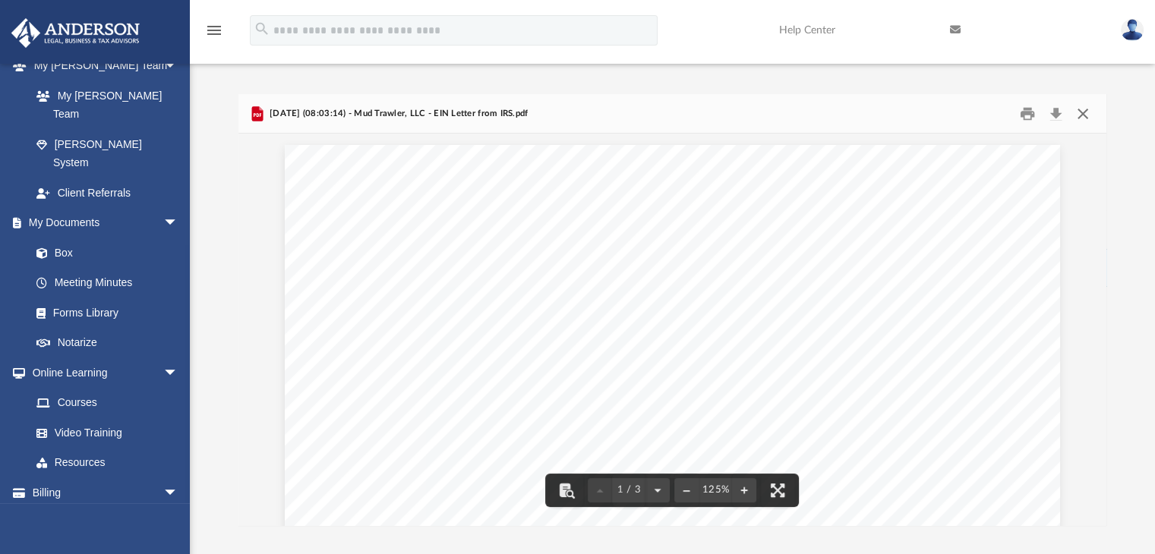
click at [1084, 114] on button "Close" at bounding box center [1082, 114] width 27 height 24
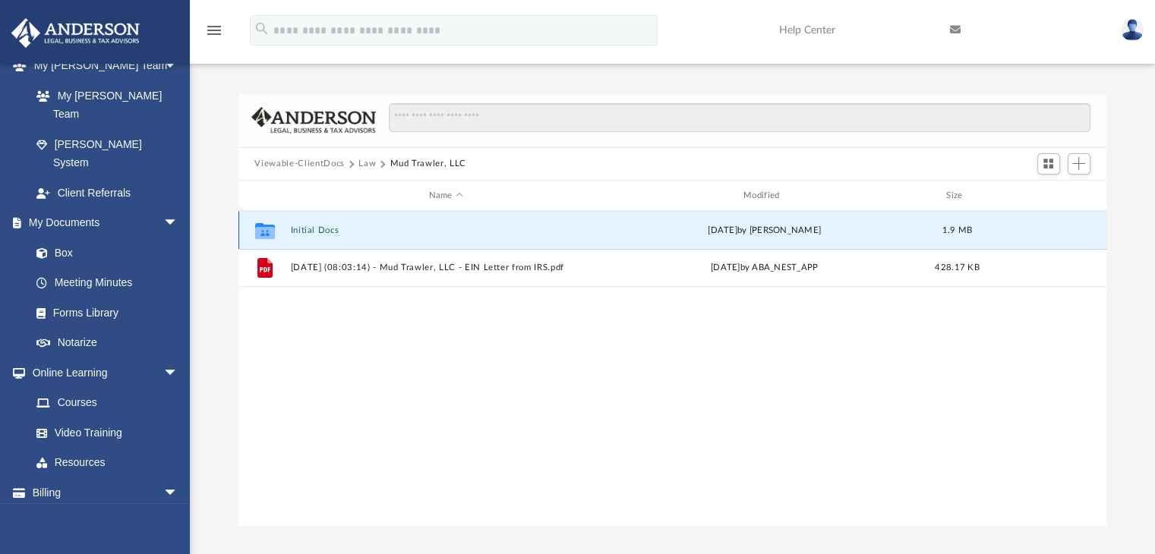
click at [316, 229] on button "Initial Docs" at bounding box center [445, 231] width 311 height 10
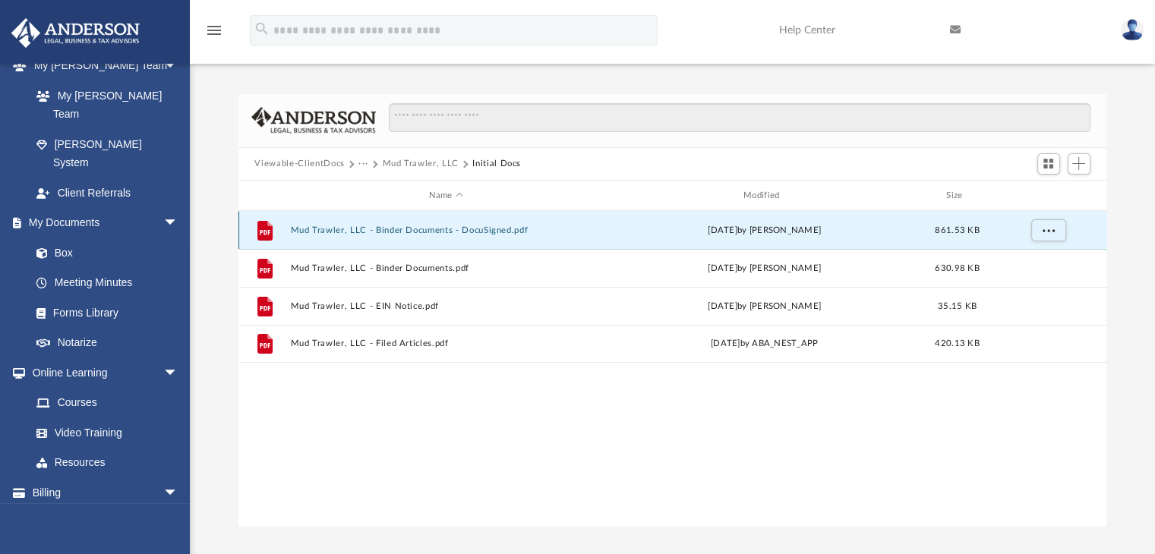
click at [456, 230] on button "Mud Trawler, LLC - Binder Documents - DocuSigned.pdf" at bounding box center [445, 231] width 311 height 10
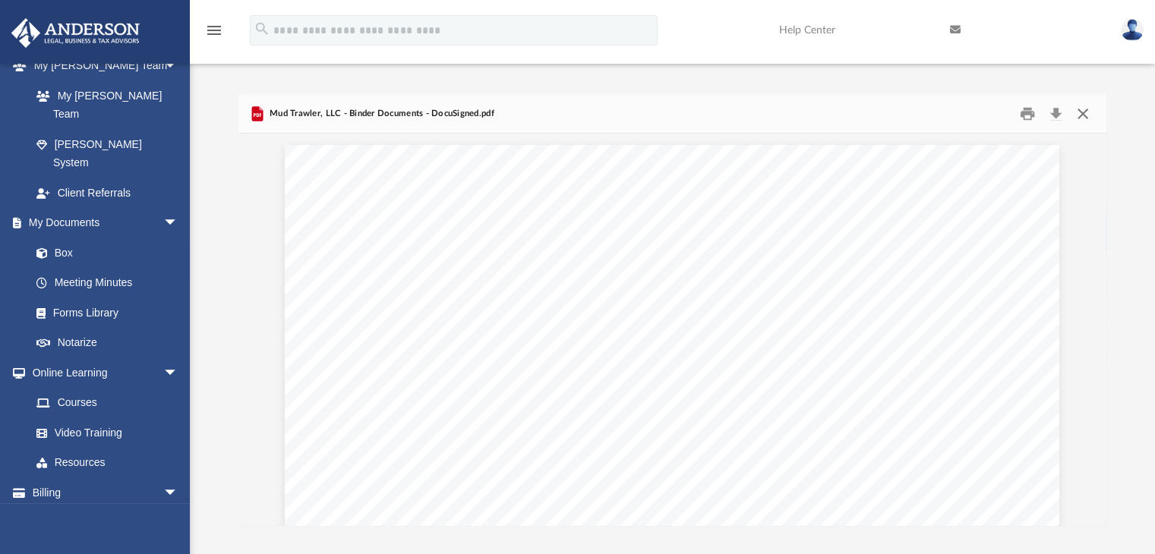
click at [1083, 117] on button "Close" at bounding box center [1082, 114] width 27 height 24
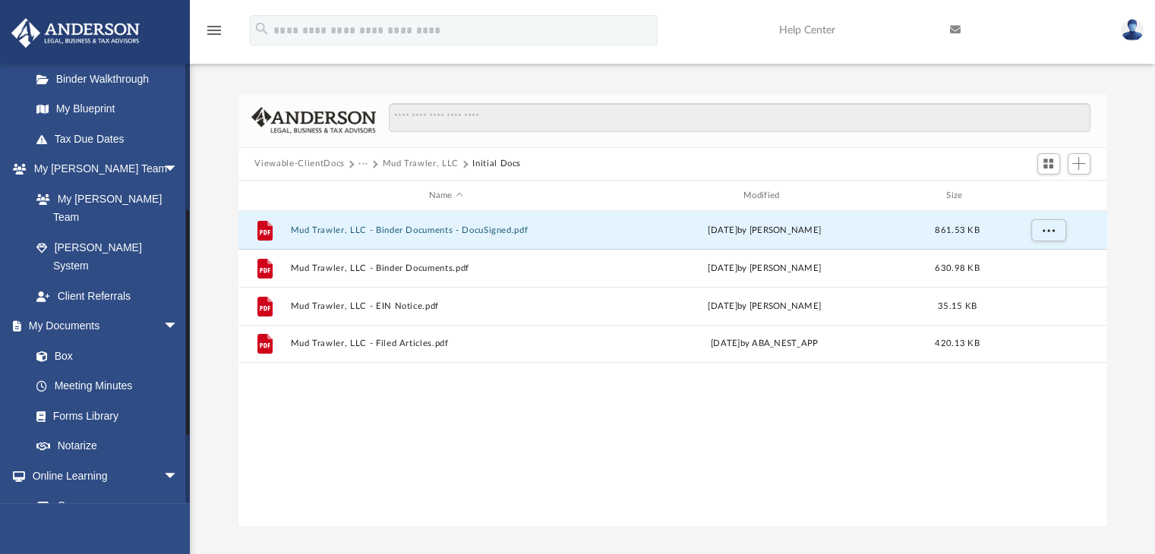
drag, startPoint x: 188, startPoint y: 407, endPoint x: 200, endPoint y: 336, distance: 71.5
click at [200, 336] on div "App rrajaonarivelo@gmail.com Sign Out rrajaonarivelo@gmail.com Home Online Orde…" at bounding box center [577, 286] width 1155 height 480
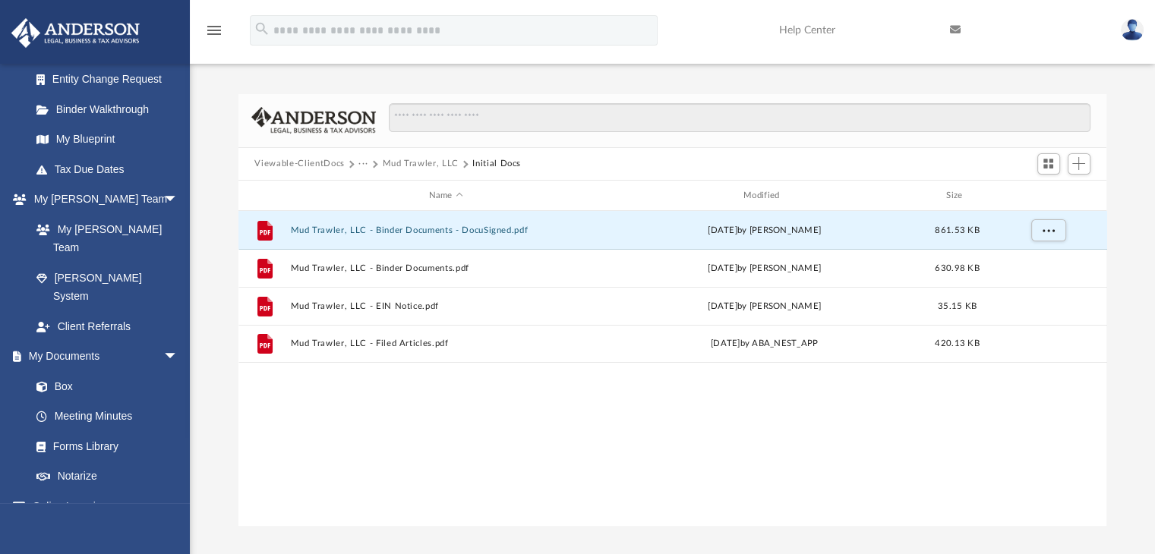
click at [194, 304] on div "Difficulty viewing your box folder? You can also access your account directly o…" at bounding box center [672, 310] width 965 height 432
click at [133, 115] on link "Binder Walkthrough" at bounding box center [111, 109] width 180 height 30
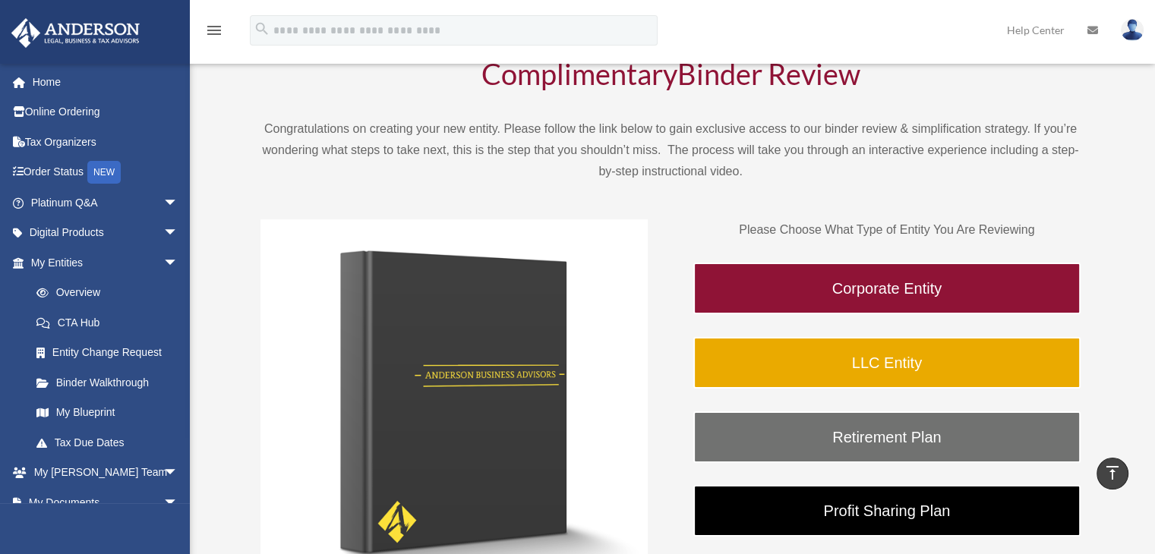
scroll to position [60, 0]
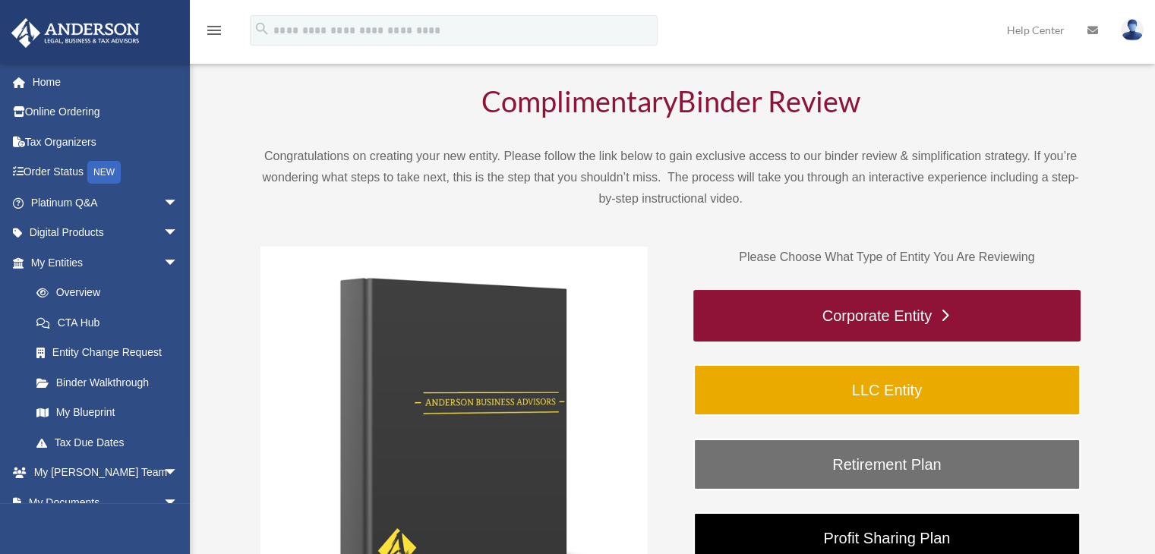
click at [893, 311] on link "Corporate Entity" at bounding box center [886, 316] width 387 height 52
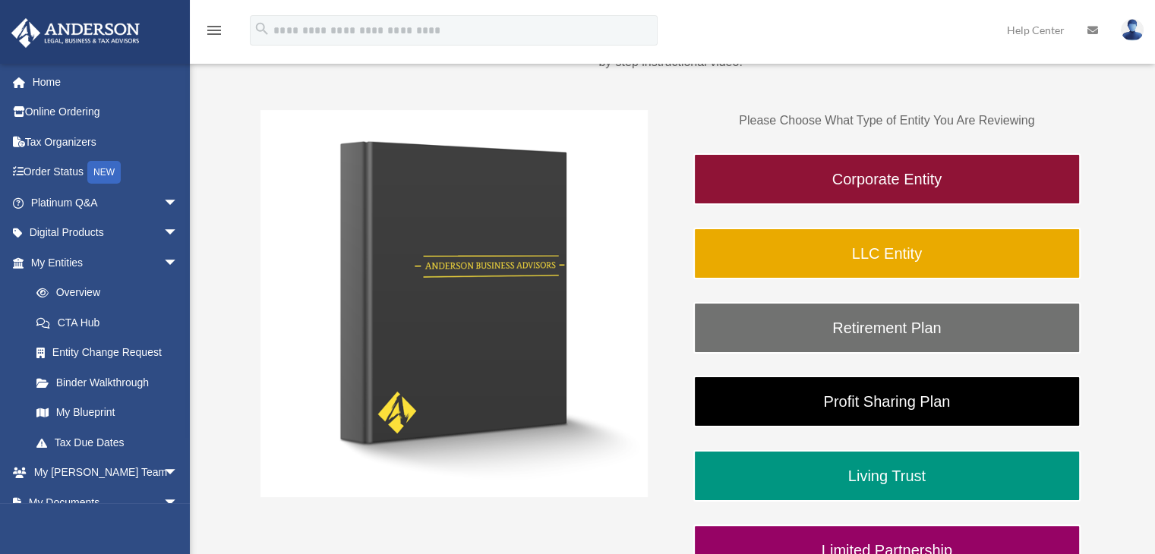
scroll to position [217, 0]
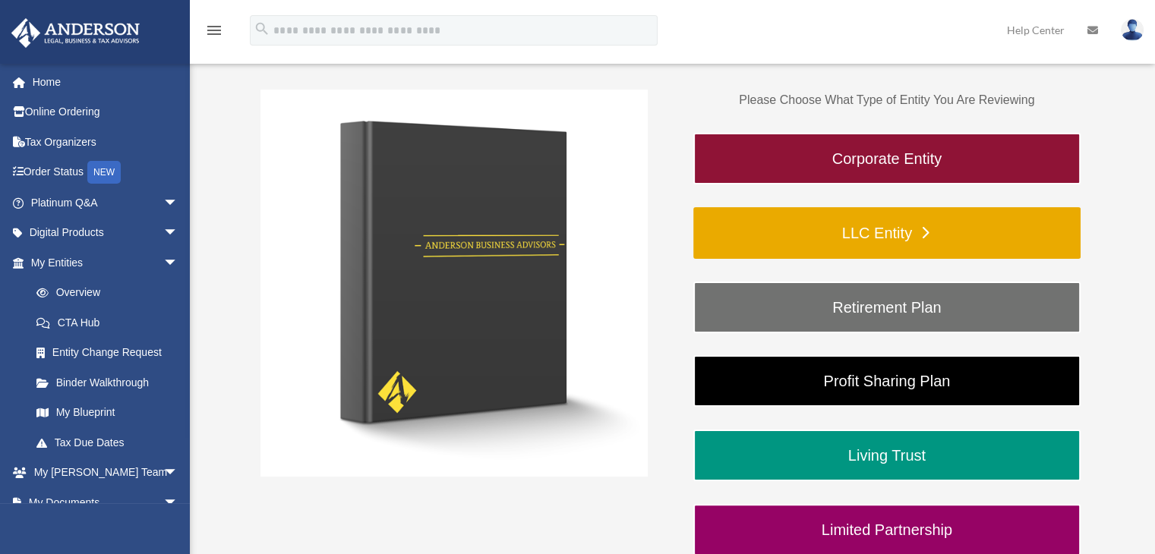
click at [880, 238] on link "LLC Entity" at bounding box center [886, 233] width 387 height 52
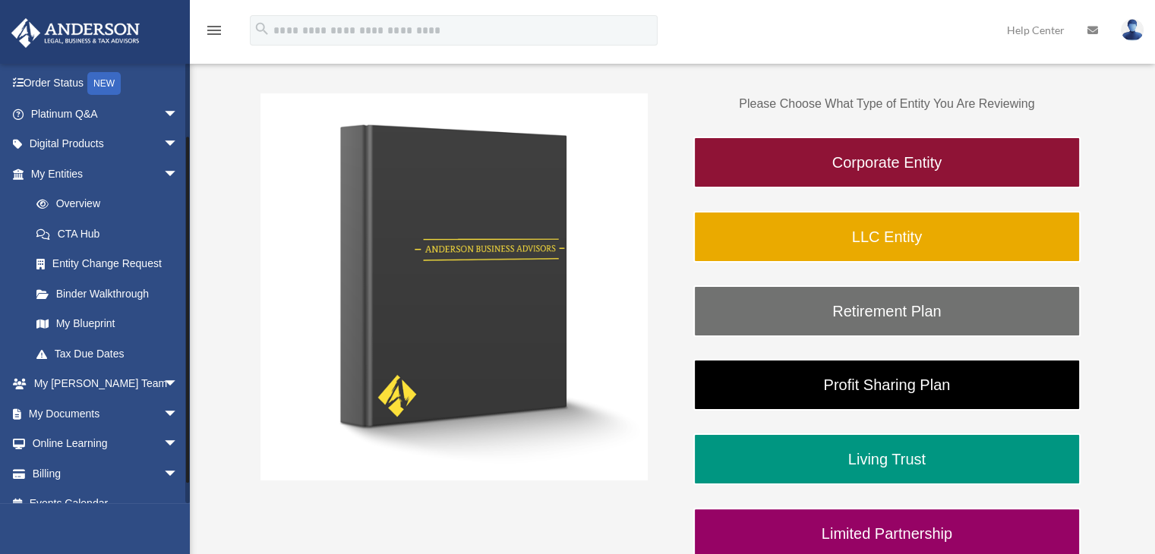
scroll to position [107, 0]
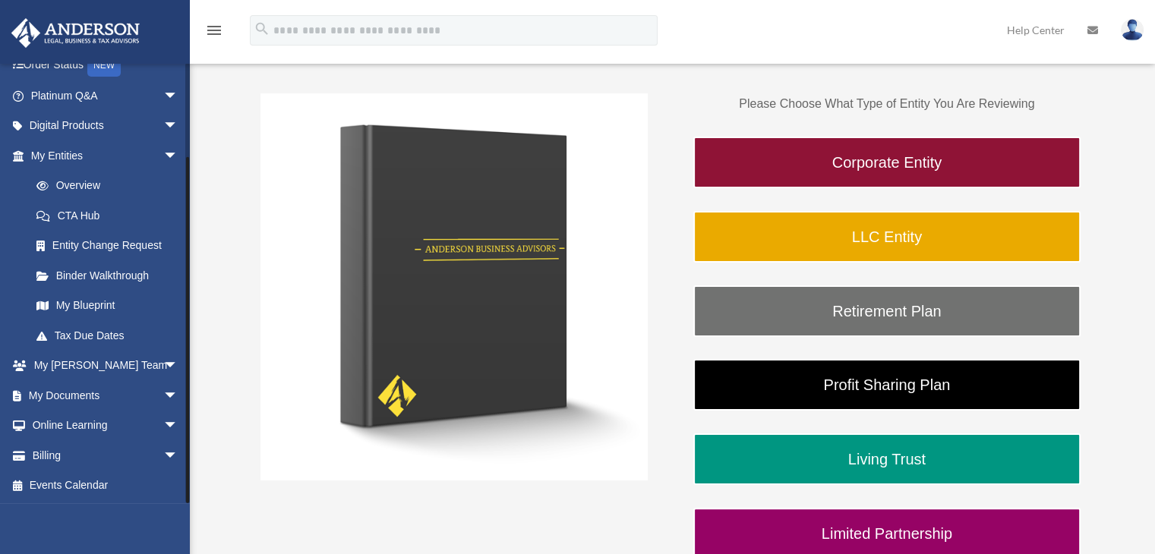
drag, startPoint x: 185, startPoint y: 241, endPoint x: 185, endPoint y: 459, distance: 217.9
click at [185, 456] on div at bounding box center [187, 283] width 5 height 440
drag, startPoint x: 186, startPoint y: 470, endPoint x: 189, endPoint y: 493, distance: 23.0
click at [189, 493] on div at bounding box center [187, 283] width 5 height 440
click at [188, 491] on div at bounding box center [187, 330] width 3 height 346
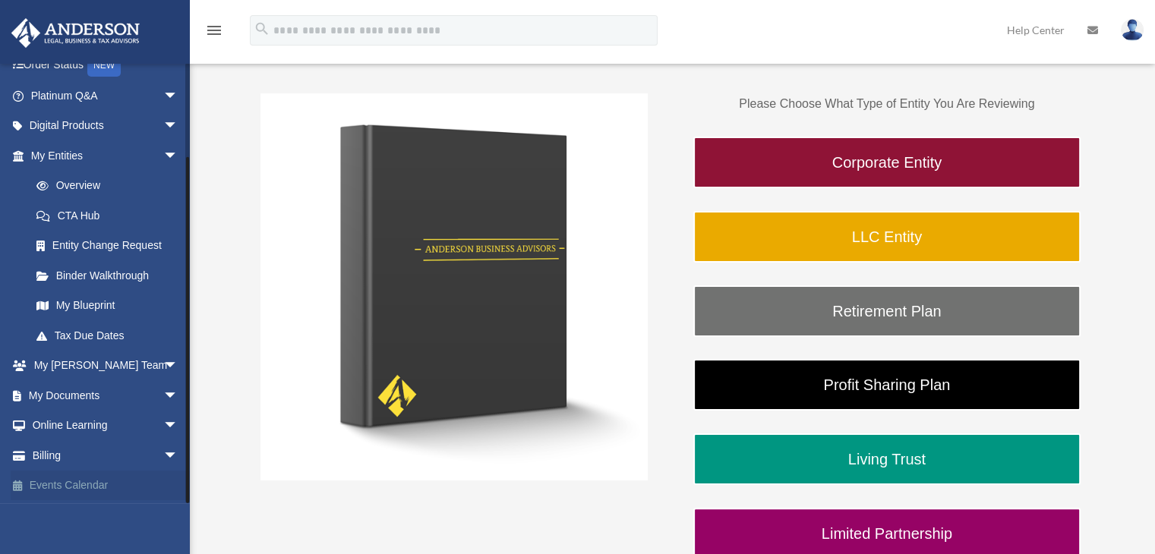
drag, startPoint x: 185, startPoint y: 510, endPoint x: 185, endPoint y: 494, distance: 15.2
click at [185, 512] on div "[EMAIL_ADDRESS][DOMAIN_NAME] Sign Out [EMAIL_ADDRESS][DOMAIN_NAME] Home Online …" at bounding box center [95, 340] width 190 height 554
drag, startPoint x: 188, startPoint y: 475, endPoint x: 184, endPoint y: 491, distance: 16.6
click at [184, 491] on div "rrajaonarivelo@gmail.com Sign Out rrajaonarivelo@gmail.com Home Online Ordering…" at bounding box center [95, 283] width 190 height 440
click at [164, 390] on span "arrow_drop_down" at bounding box center [178, 395] width 30 height 31
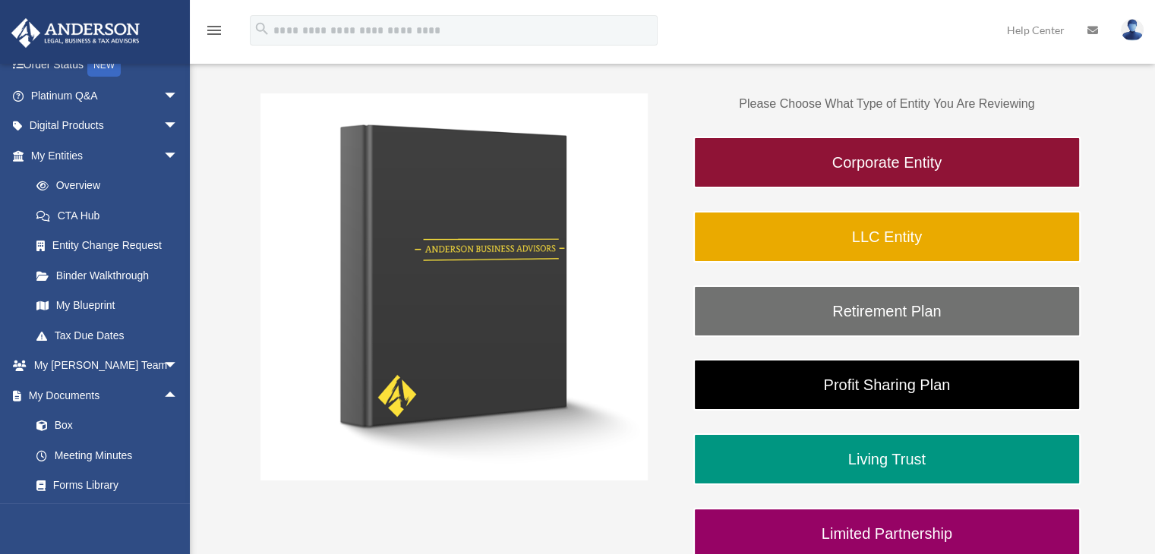
scroll to position [228, 0]
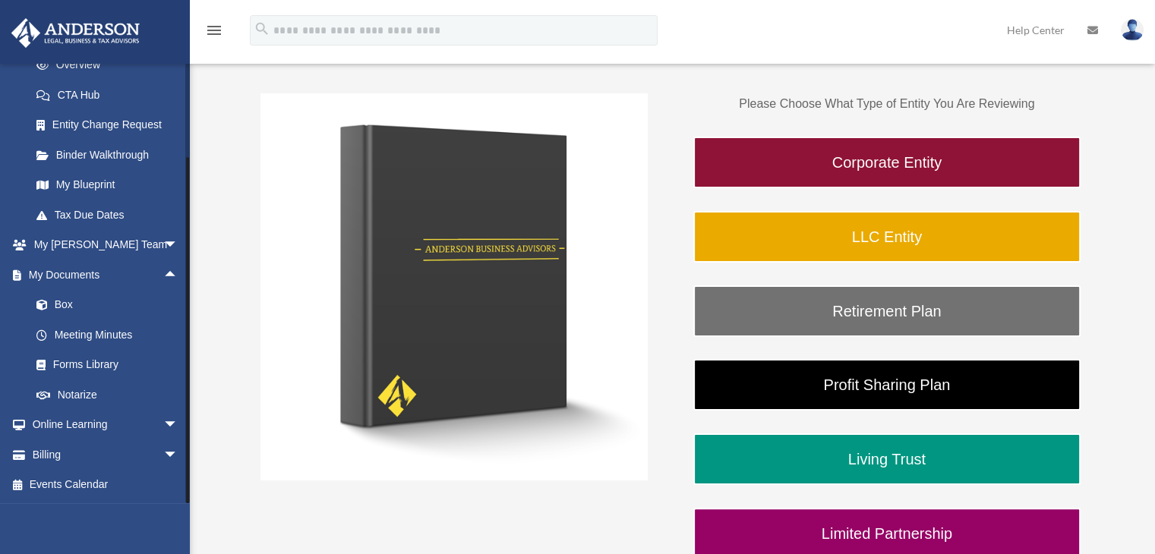
drag, startPoint x: 188, startPoint y: 431, endPoint x: 191, endPoint y: 481, distance: 49.5
click at [191, 481] on div "BR rrajaonarivelo@gmail.com Sign Out rrajaonarivelo@gmail.com Home Online Order…" at bounding box center [577, 233] width 1155 height 800
click at [163, 276] on span "arrow_drop_up" at bounding box center [178, 275] width 30 height 31
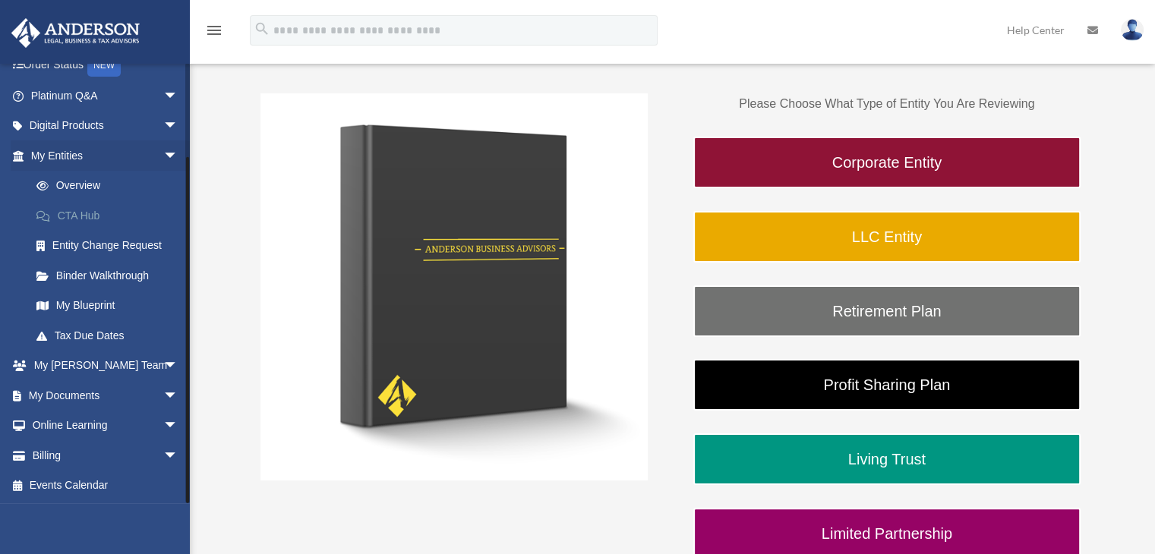
click at [79, 216] on link "CTA Hub" at bounding box center [111, 215] width 180 height 30
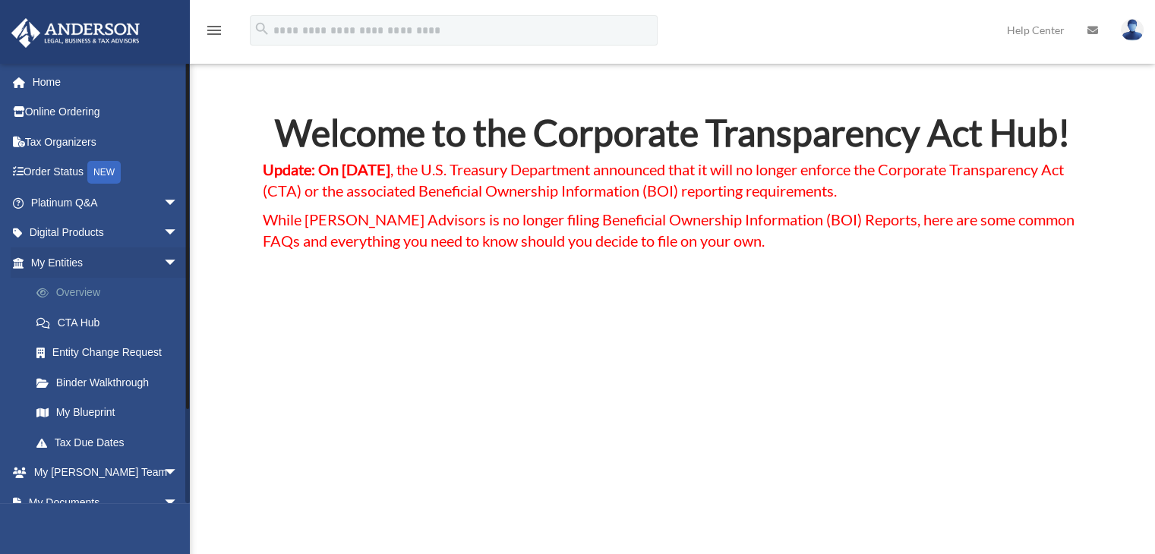
click at [84, 292] on link "Overview" at bounding box center [111, 293] width 180 height 30
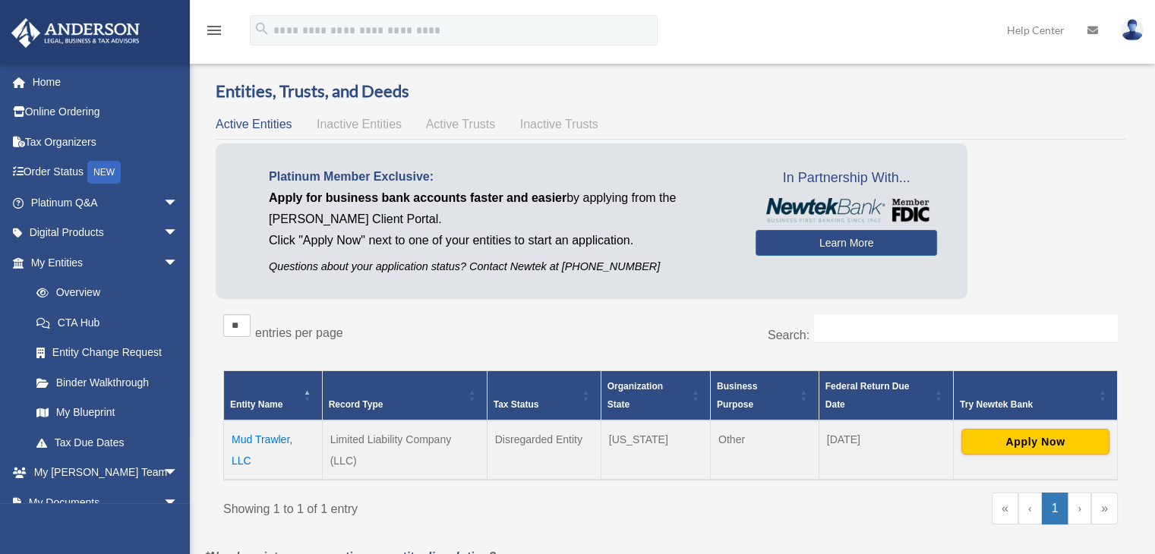
scroll to position [6, 0]
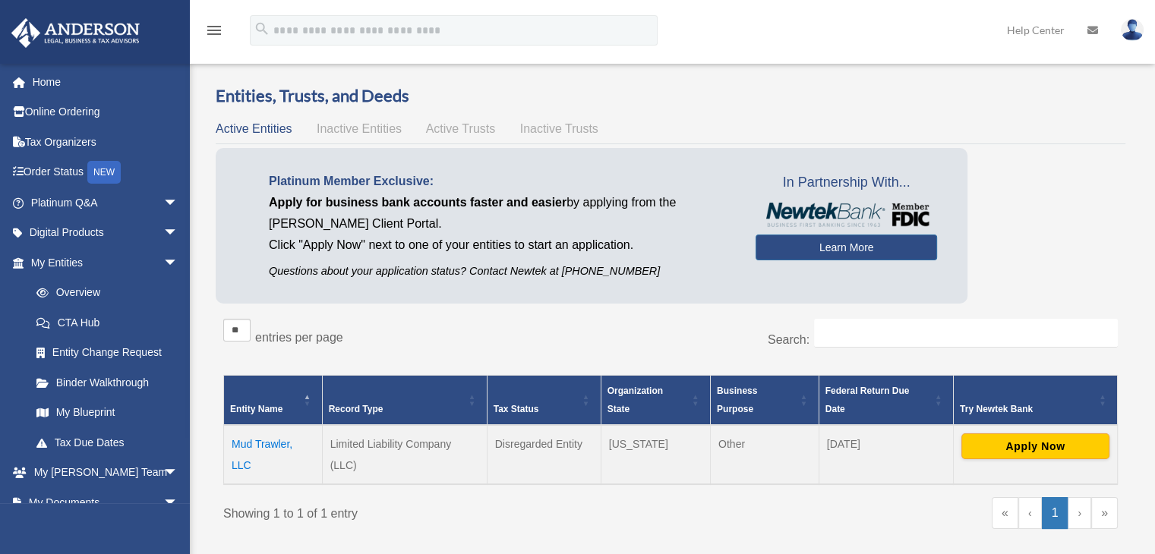
click at [275, 448] on td "Mud Trawler, LLC" at bounding box center [273, 454] width 99 height 59
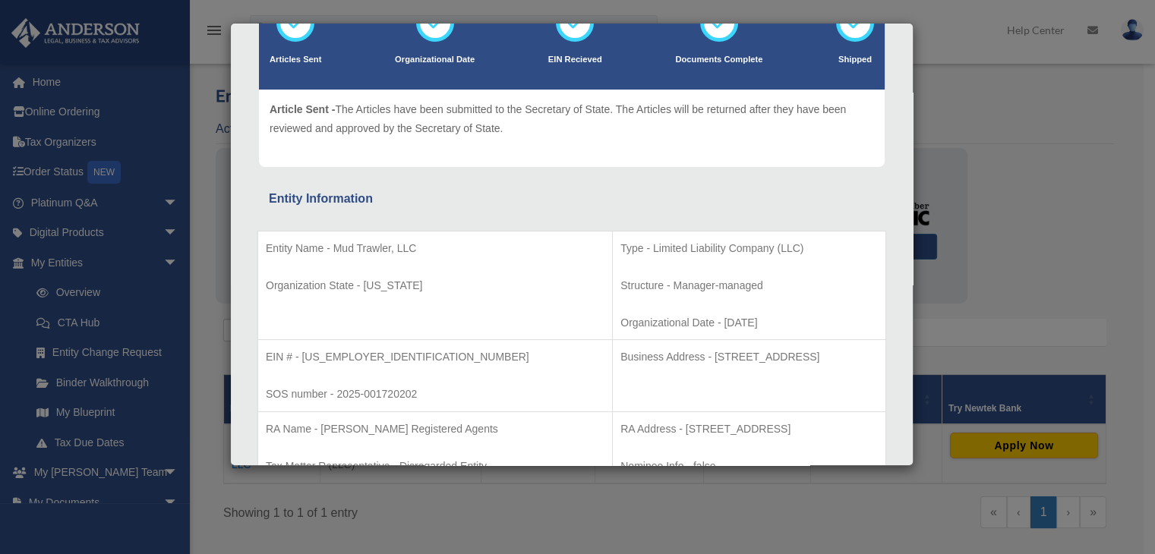
scroll to position [0, 0]
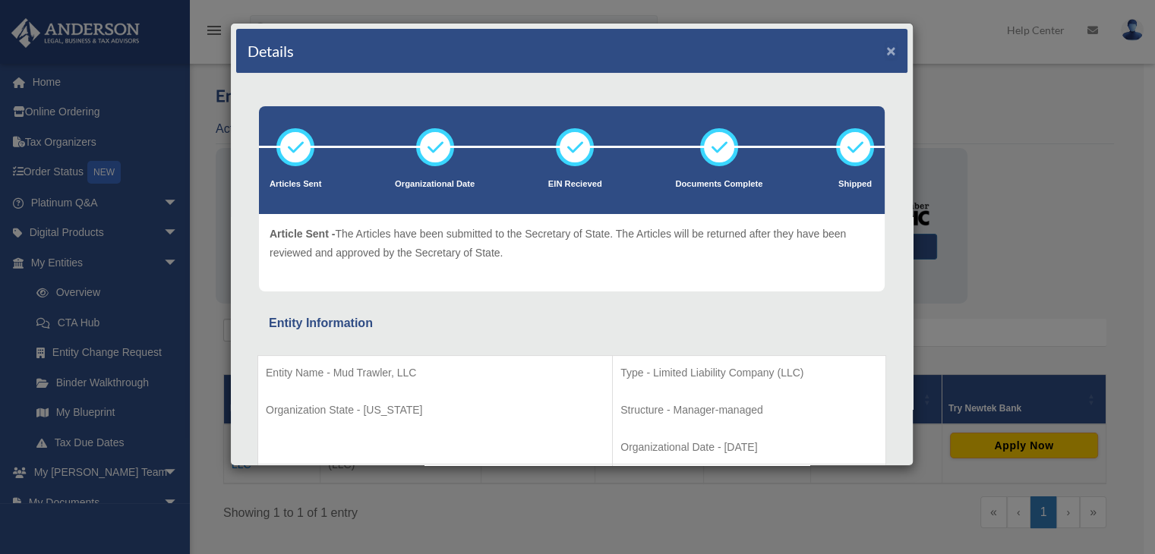
click at [886, 46] on button "×" at bounding box center [891, 51] width 10 height 16
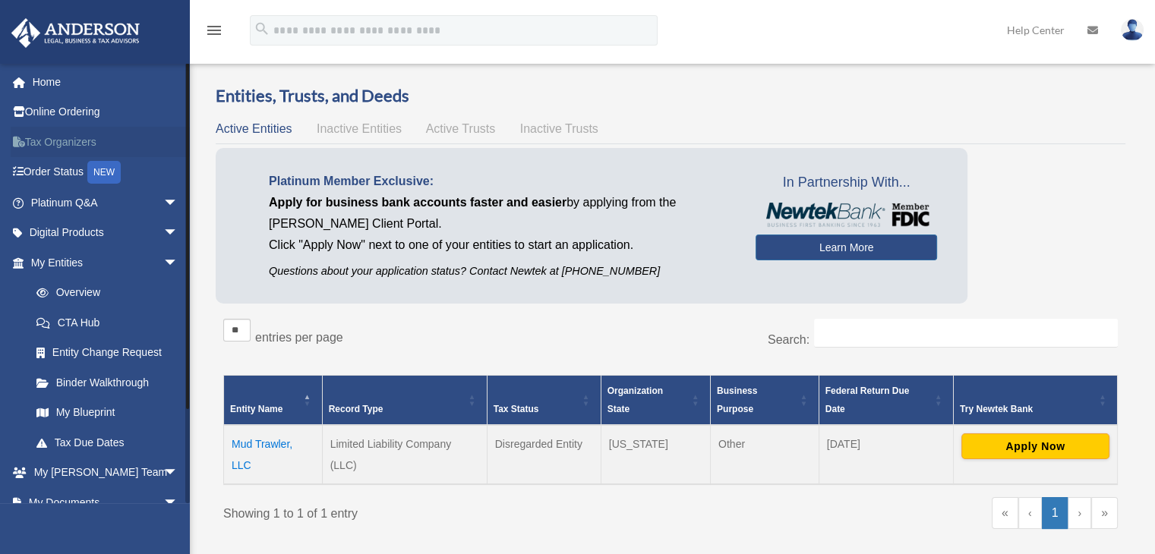
click at [58, 143] on link "Tax Organizers" at bounding box center [106, 142] width 191 height 30
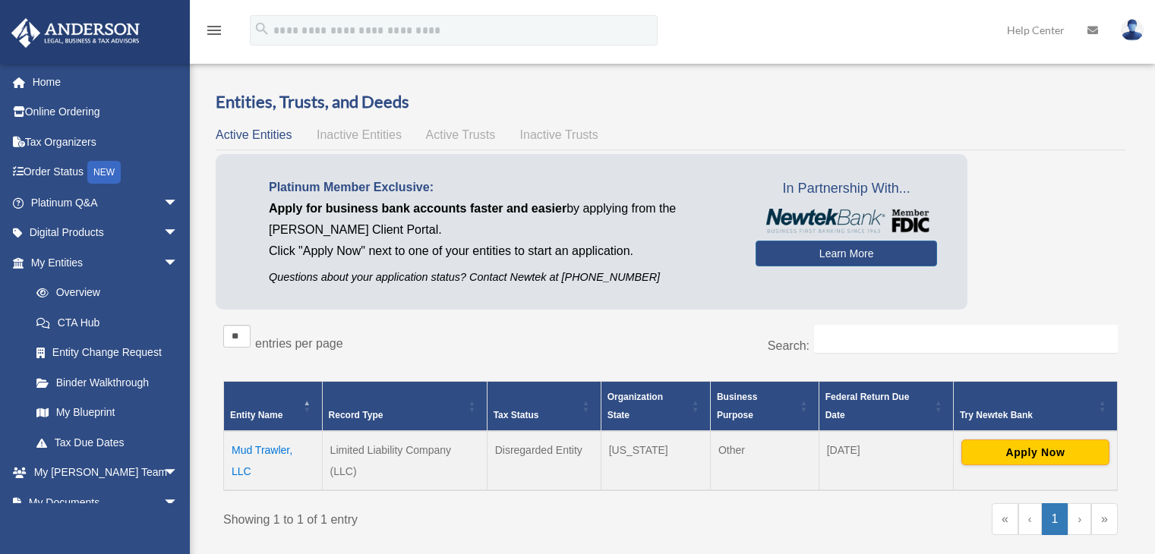
scroll to position [6, 0]
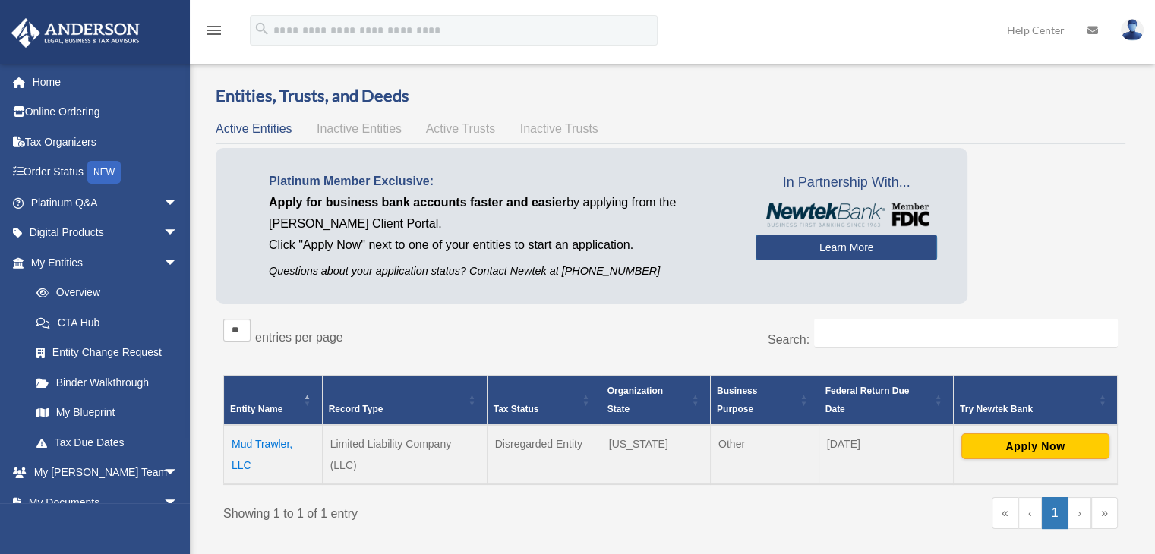
click at [1134, 30] on img at bounding box center [1132, 30] width 23 height 22
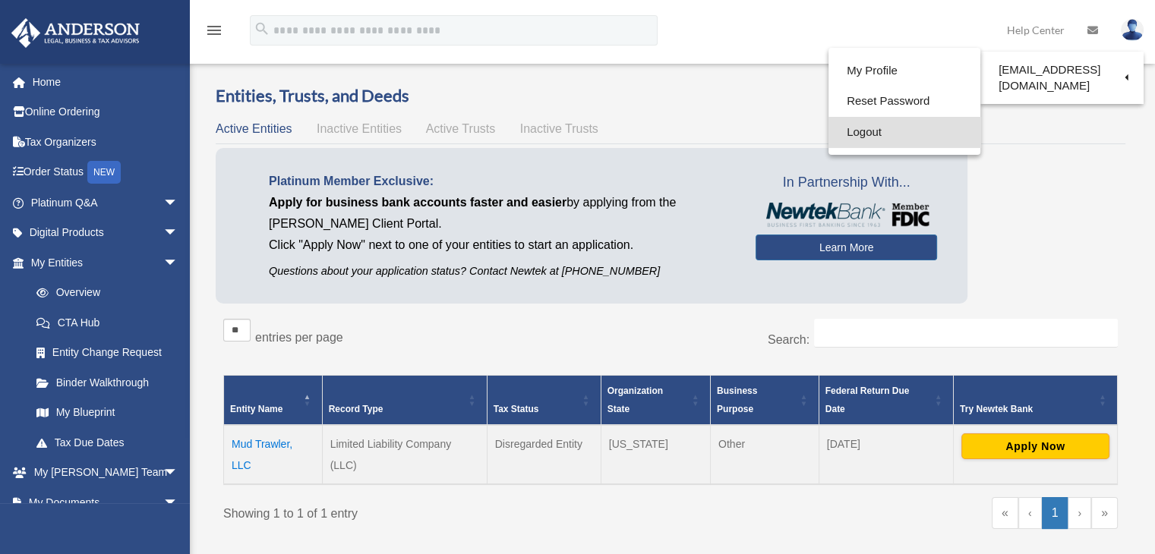
click at [854, 130] on link "Logout" at bounding box center [904, 132] width 152 height 31
